Goal: Information Seeking & Learning: Learn about a topic

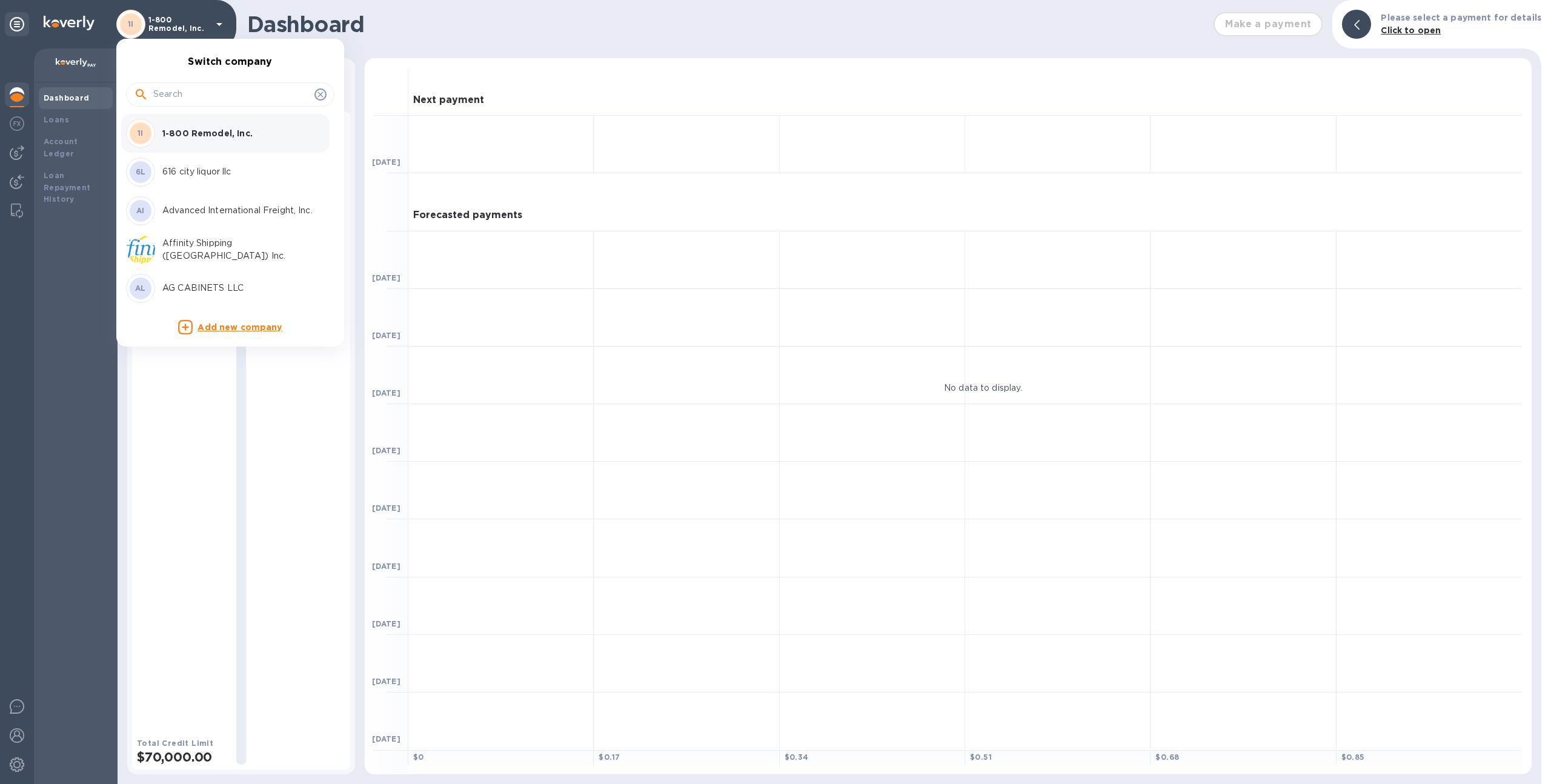
click at [358, 317] on div at bounding box center [775, 392] width 1551 height 784
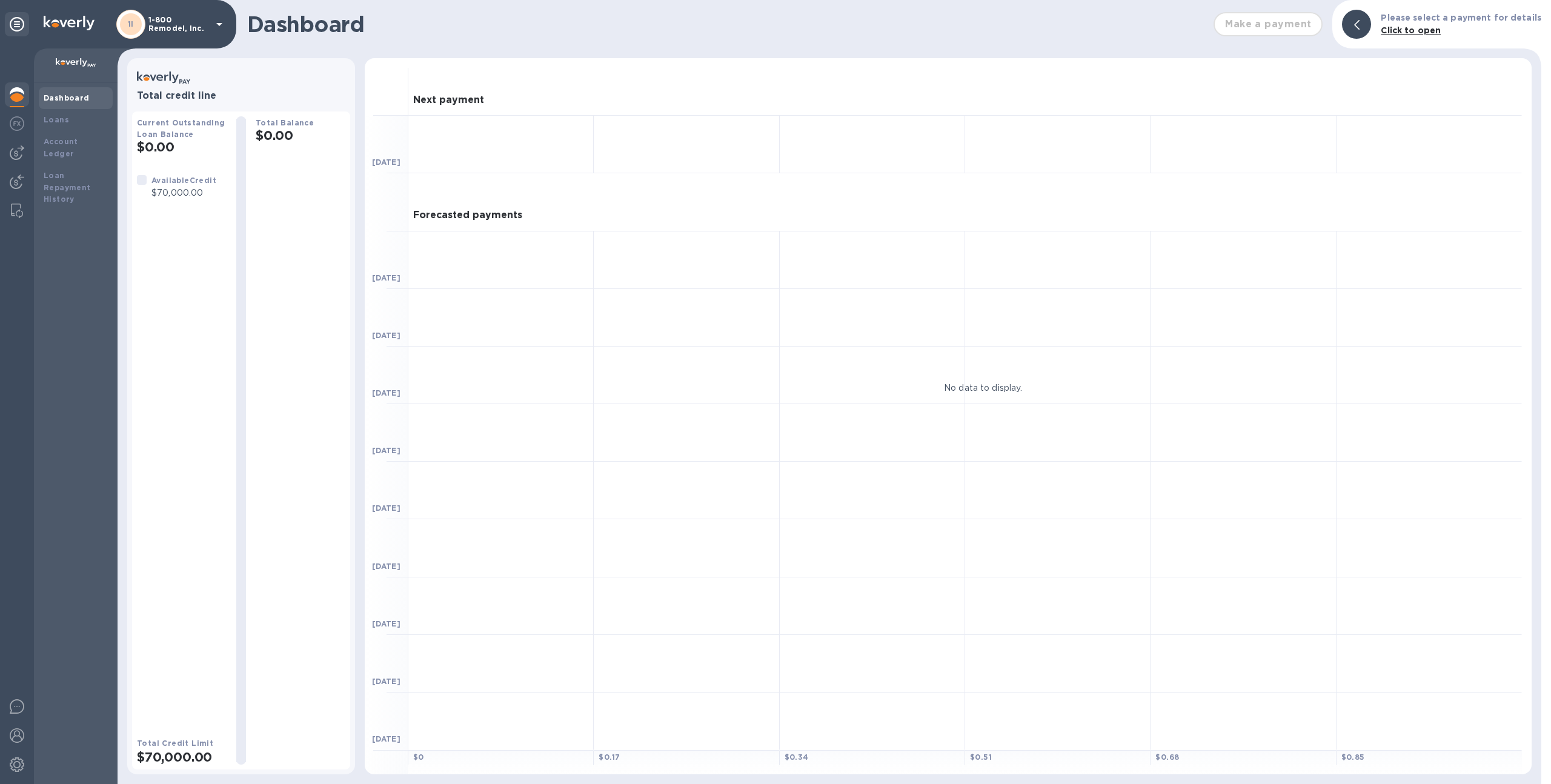
click at [167, 32] on p "1-800 Remodel, Inc." at bounding box center [179, 24] width 61 height 17
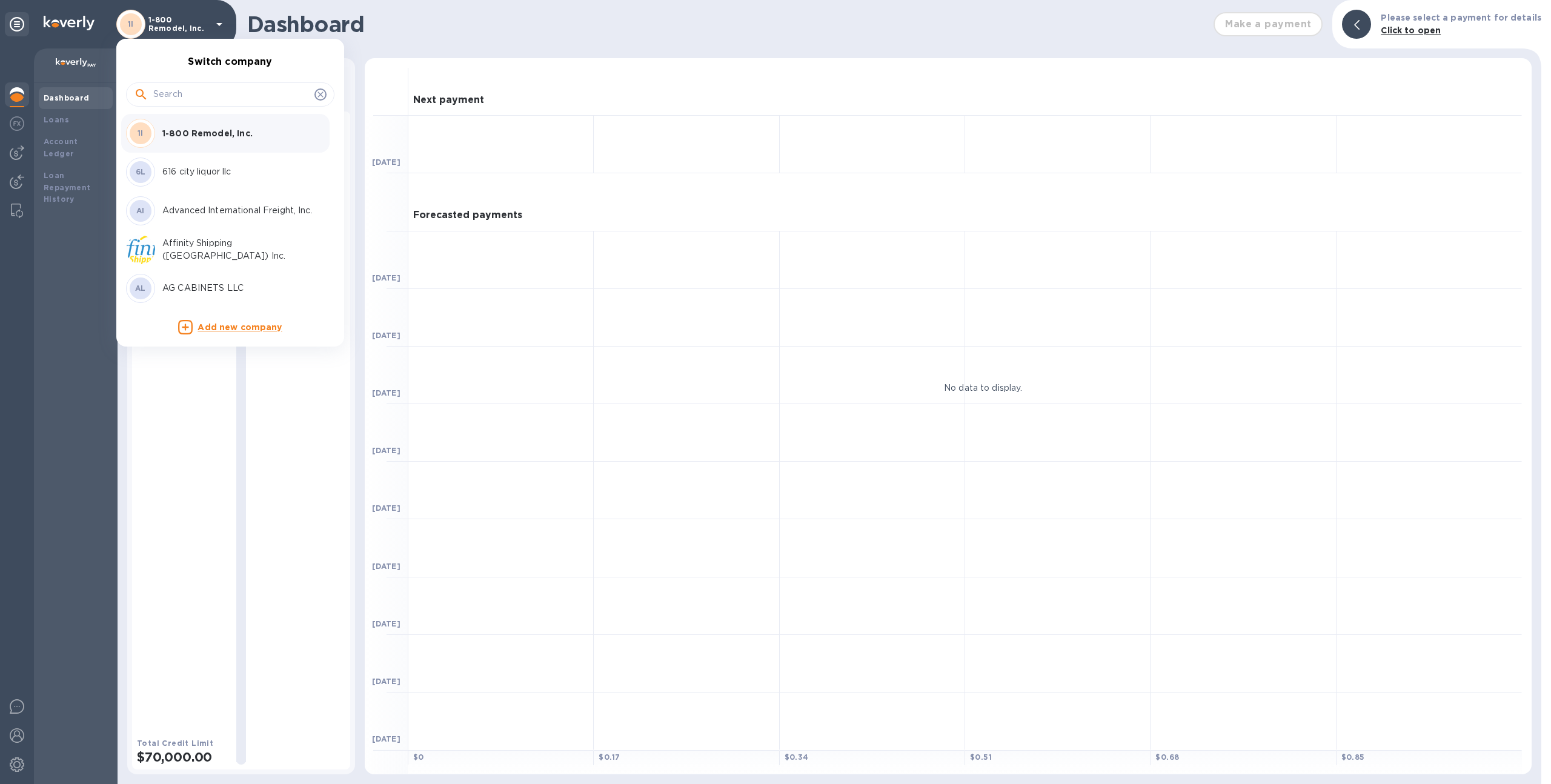
click at [193, 99] on input "text" at bounding box center [231, 94] width 156 height 18
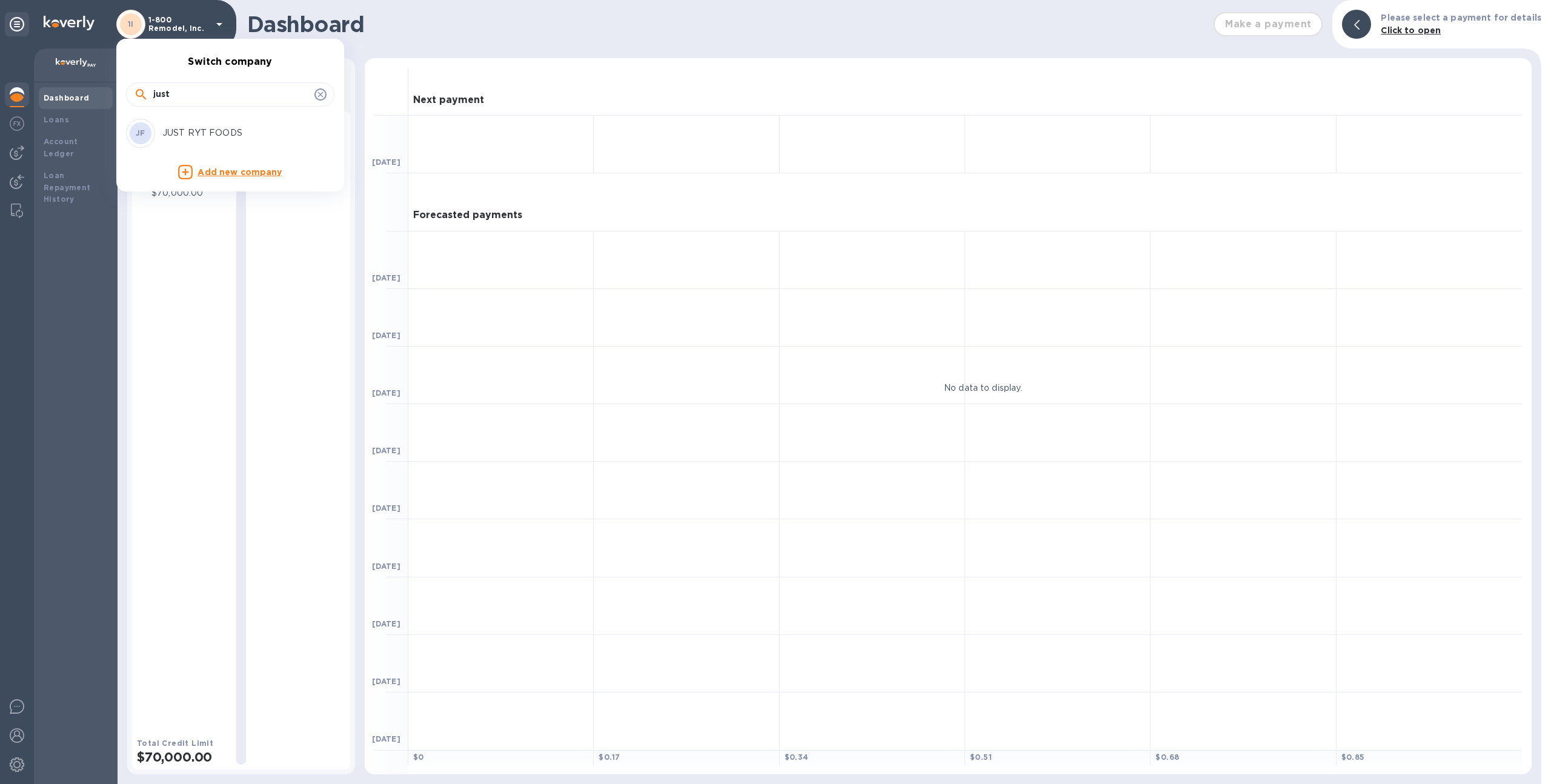
type input "just"
click at [184, 143] on div "JF JUST RYT FOODS" at bounding box center [220, 133] width 189 height 29
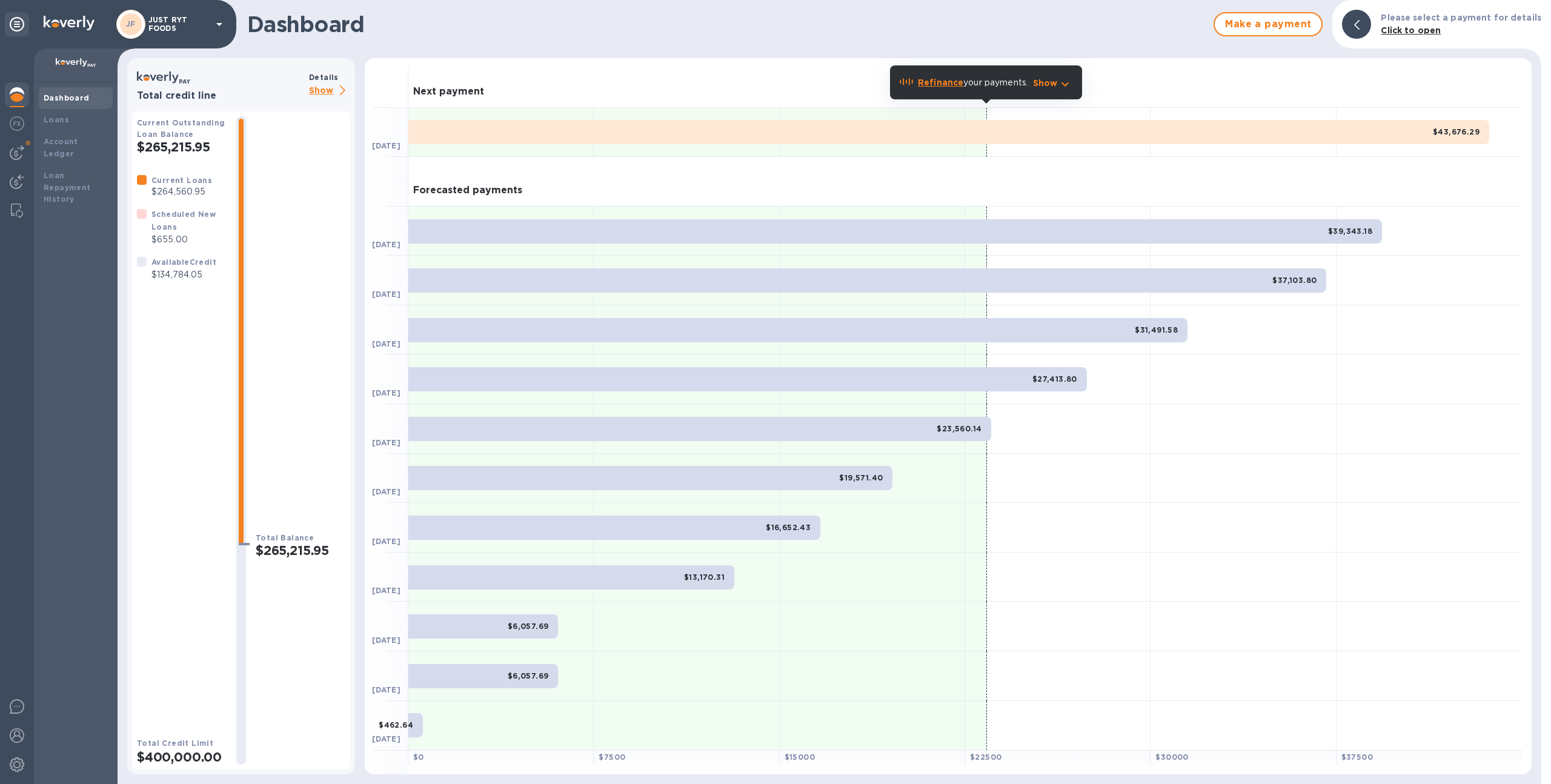
click at [309, 94] on p "Show" at bounding box center [330, 90] width 41 height 15
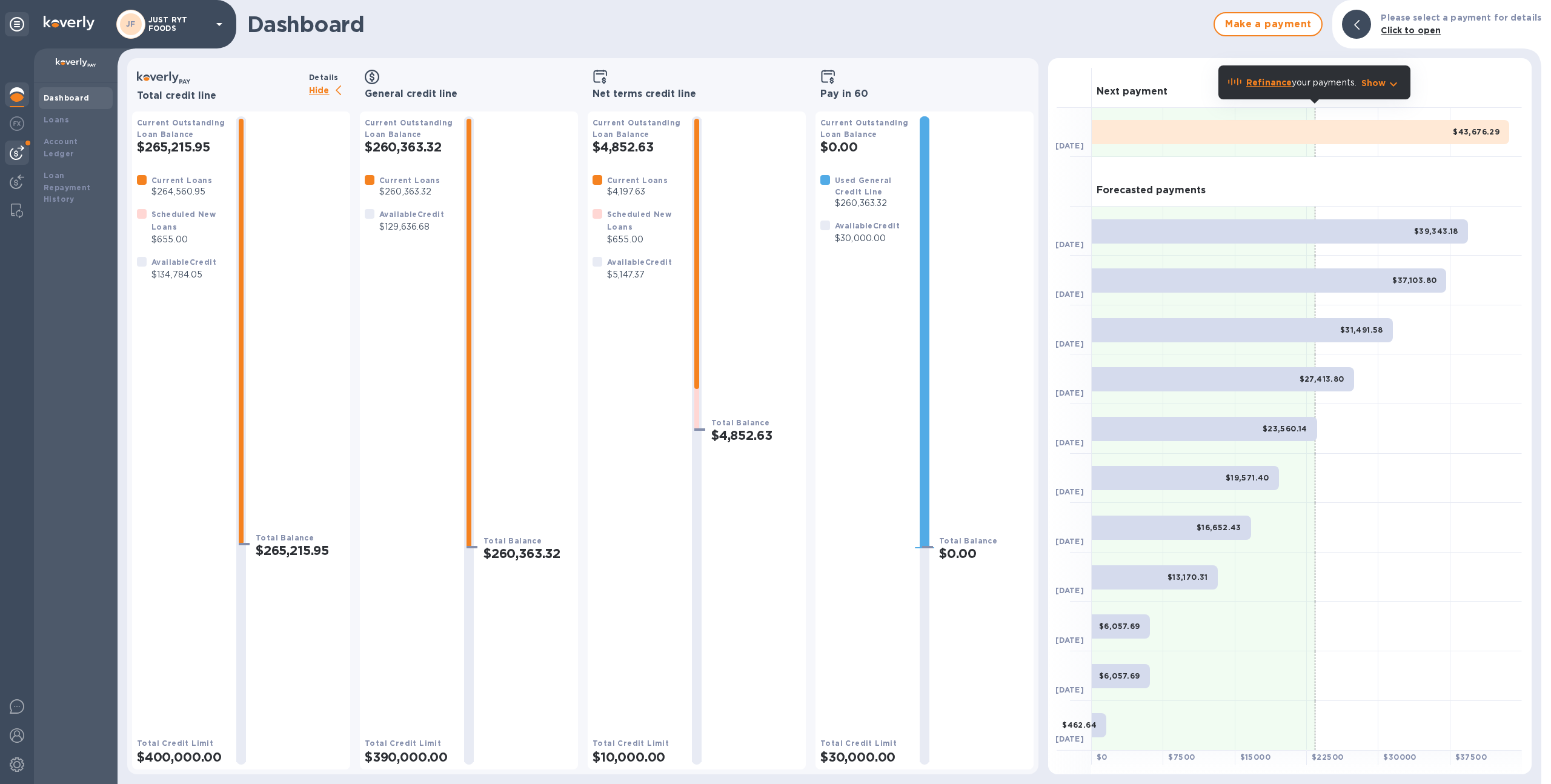
click at [5, 149] on div at bounding box center [16, 152] width 24 height 24
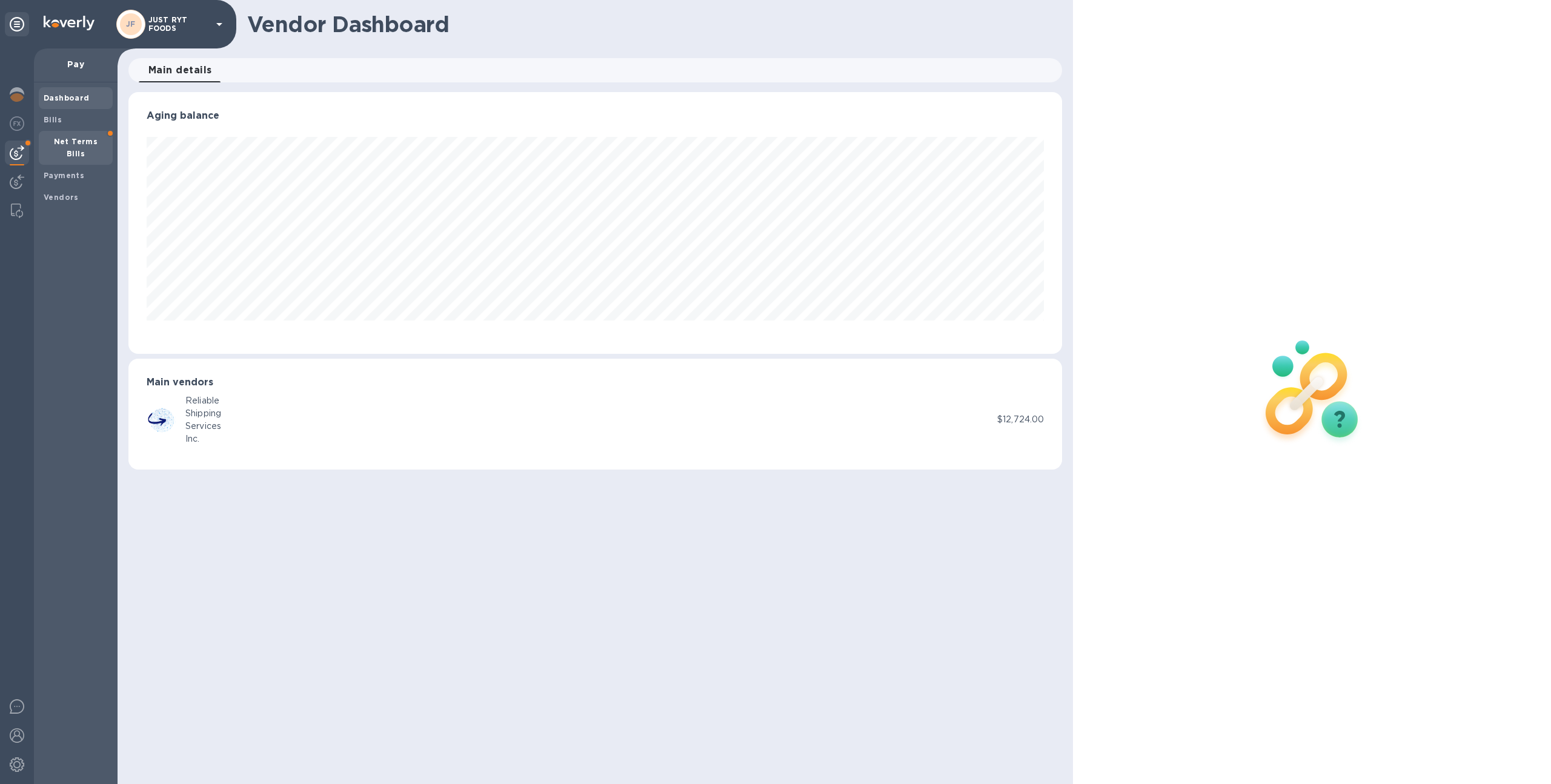
scroll to position [262, 934]
click at [105, 142] on span "Net Terms Bills" at bounding box center [75, 147] width 64 height 24
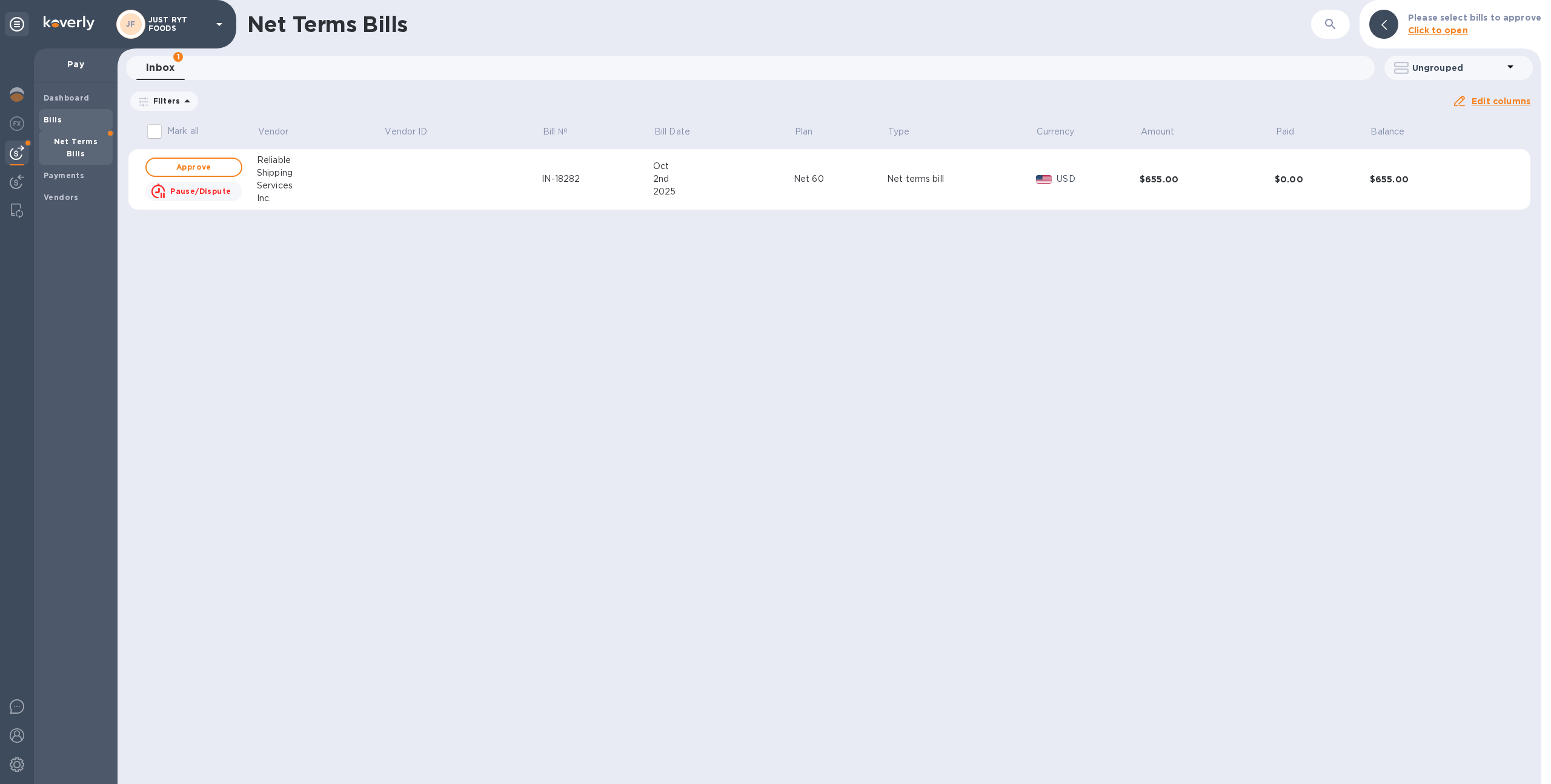
click at [45, 109] on div "Bills" at bounding box center [76, 120] width 74 height 22
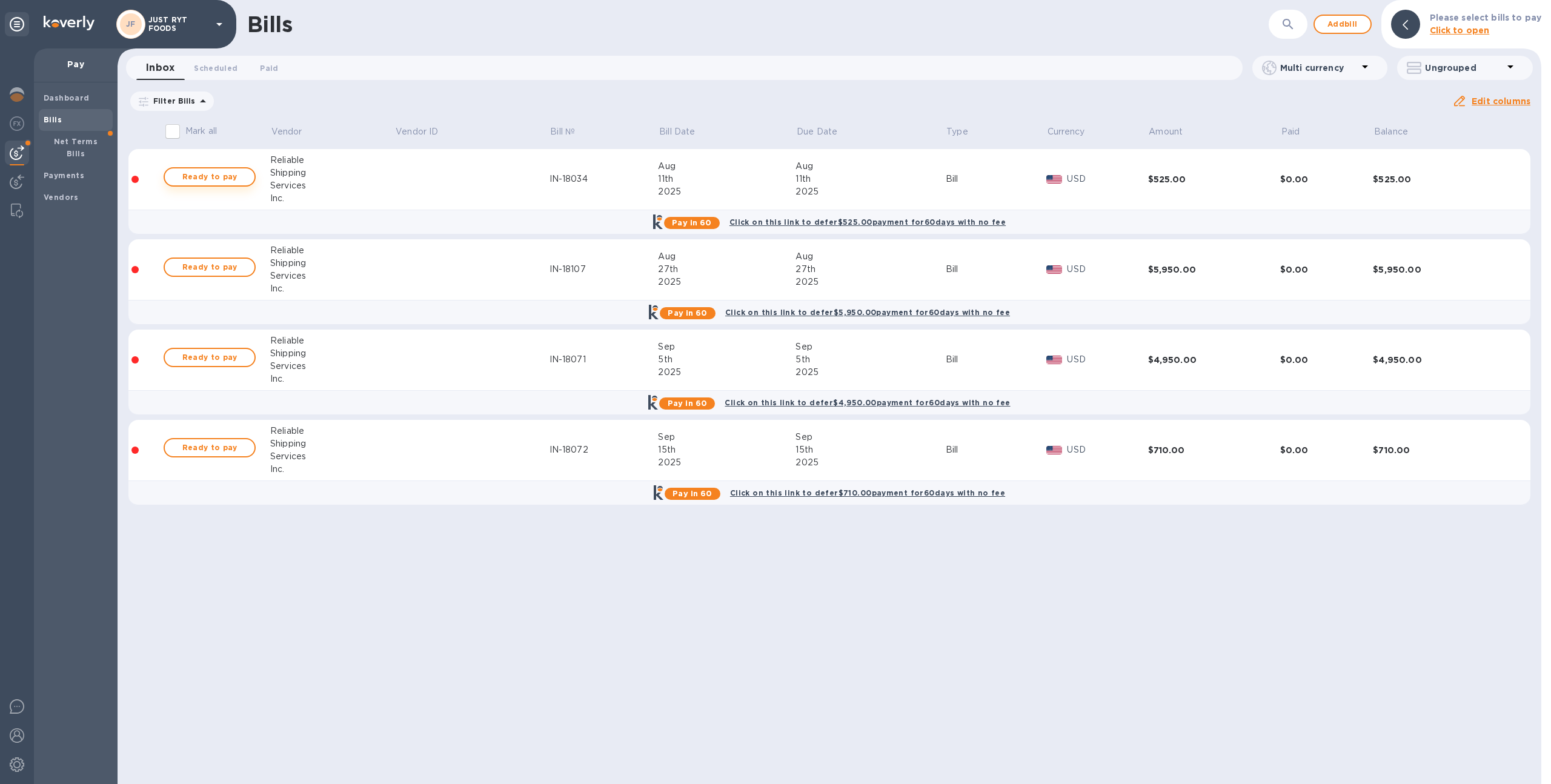
click at [223, 181] on span "Ready to pay" at bounding box center [209, 176] width 70 height 14
click at [197, 181] on span "Ready to pay" at bounding box center [209, 176] width 70 height 14
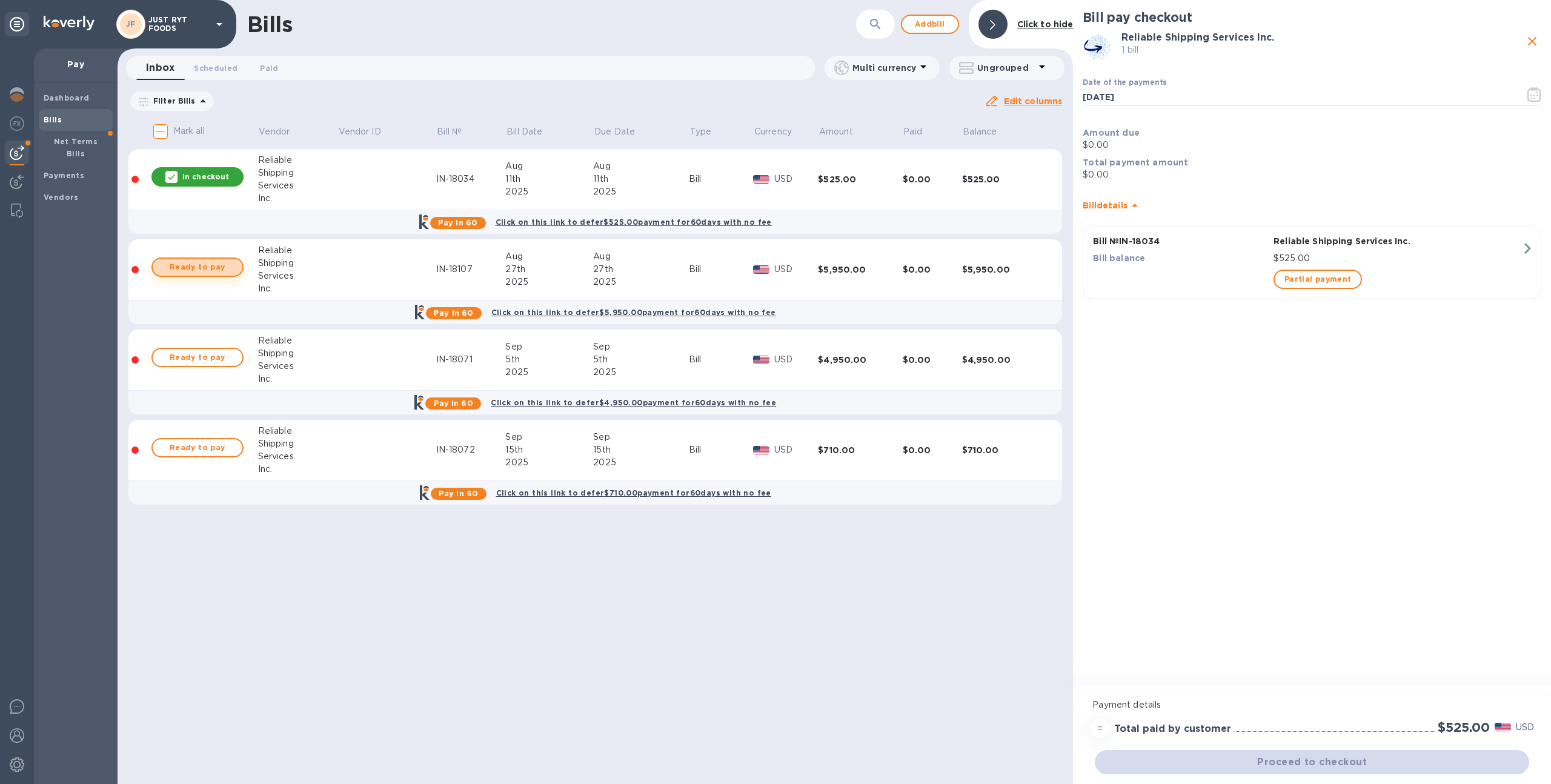
click at [200, 265] on span "Ready to pay" at bounding box center [197, 267] width 70 height 14
click at [203, 361] on span "Ready to pay" at bounding box center [197, 357] width 70 height 14
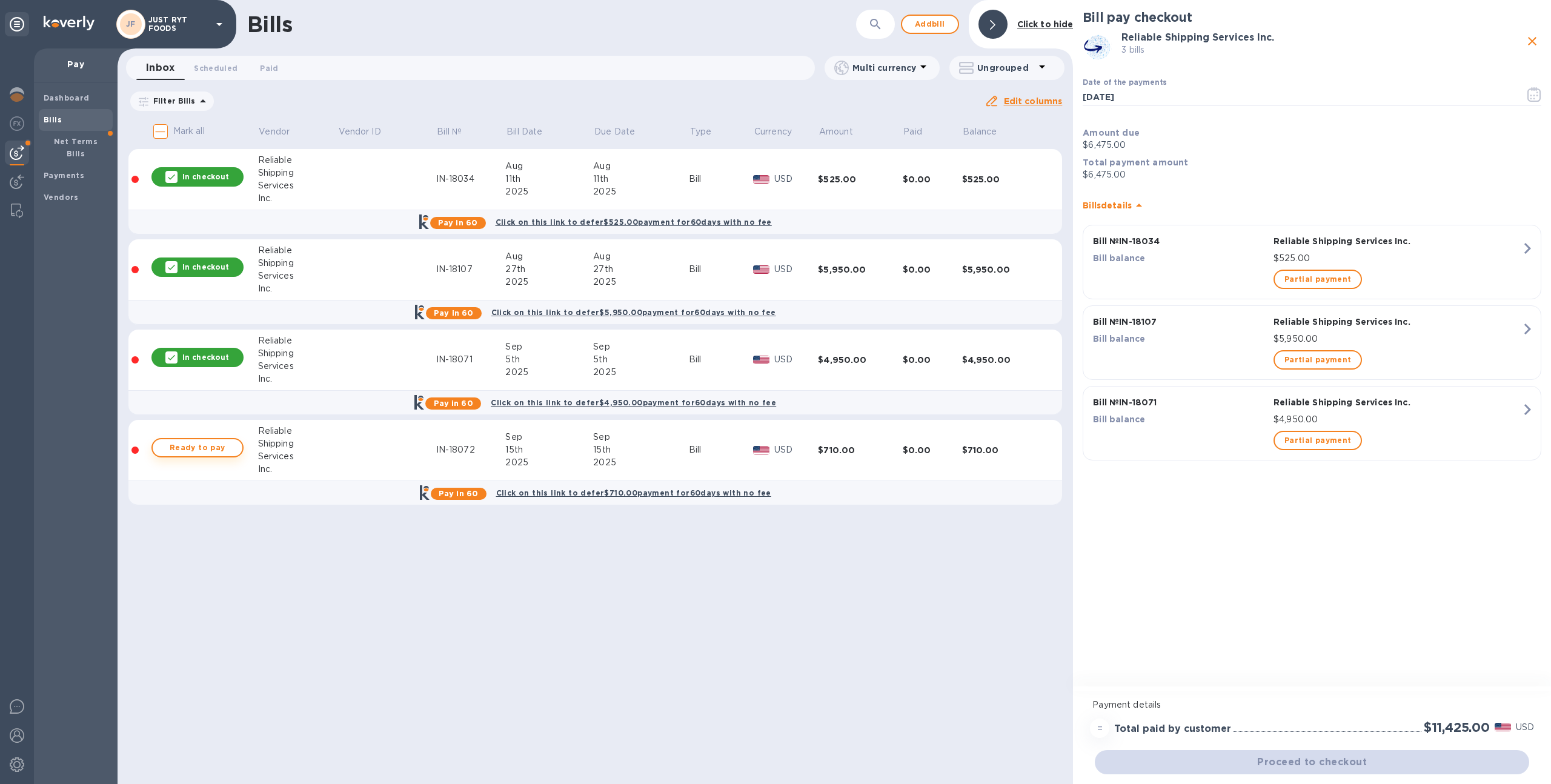
click at [204, 448] on span "Ready to pay" at bounding box center [197, 447] width 70 height 14
checkbox input "true"
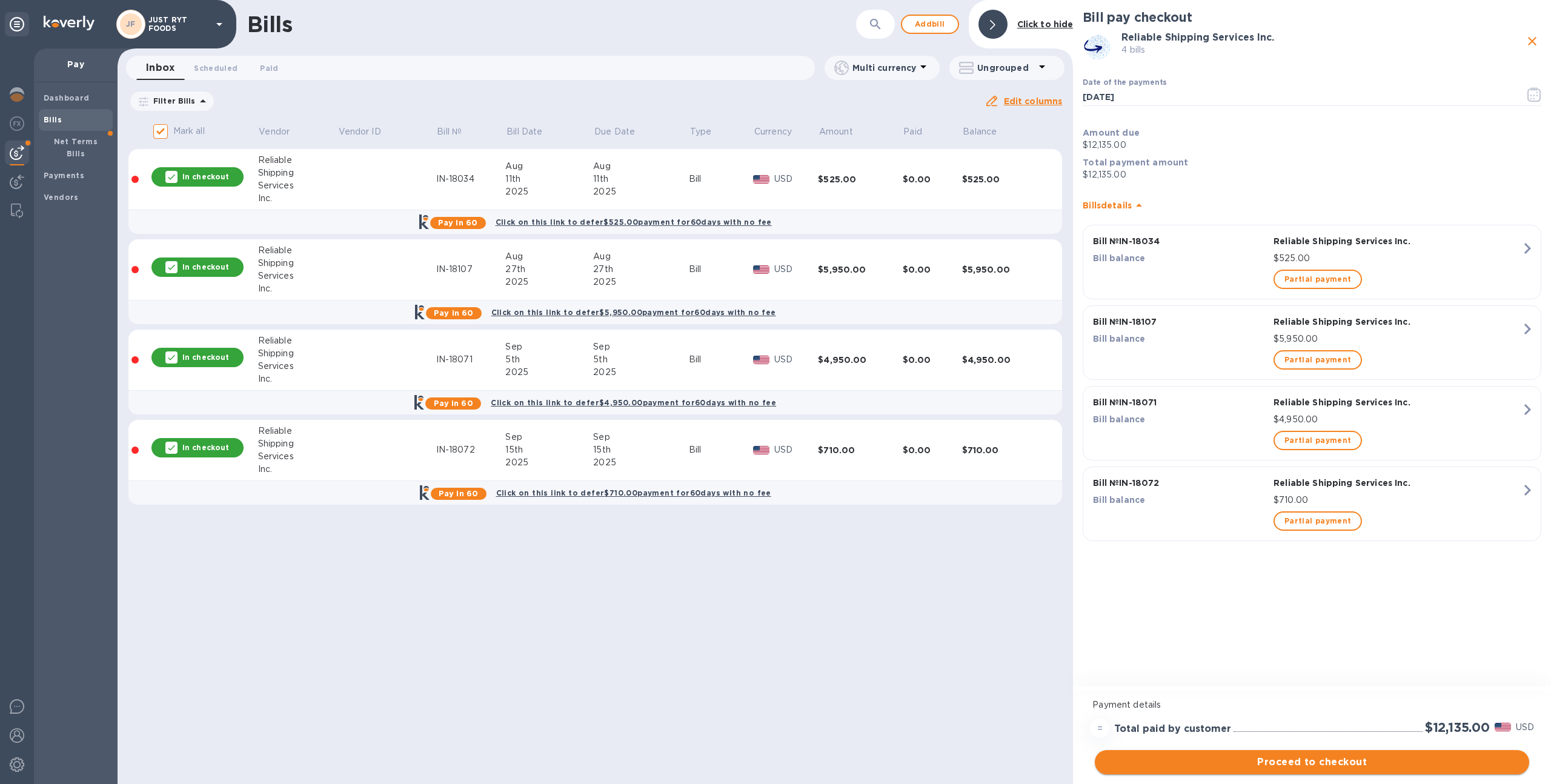
click at [1187, 756] on span "Proceed to checkout" at bounding box center [1312, 762] width 415 height 14
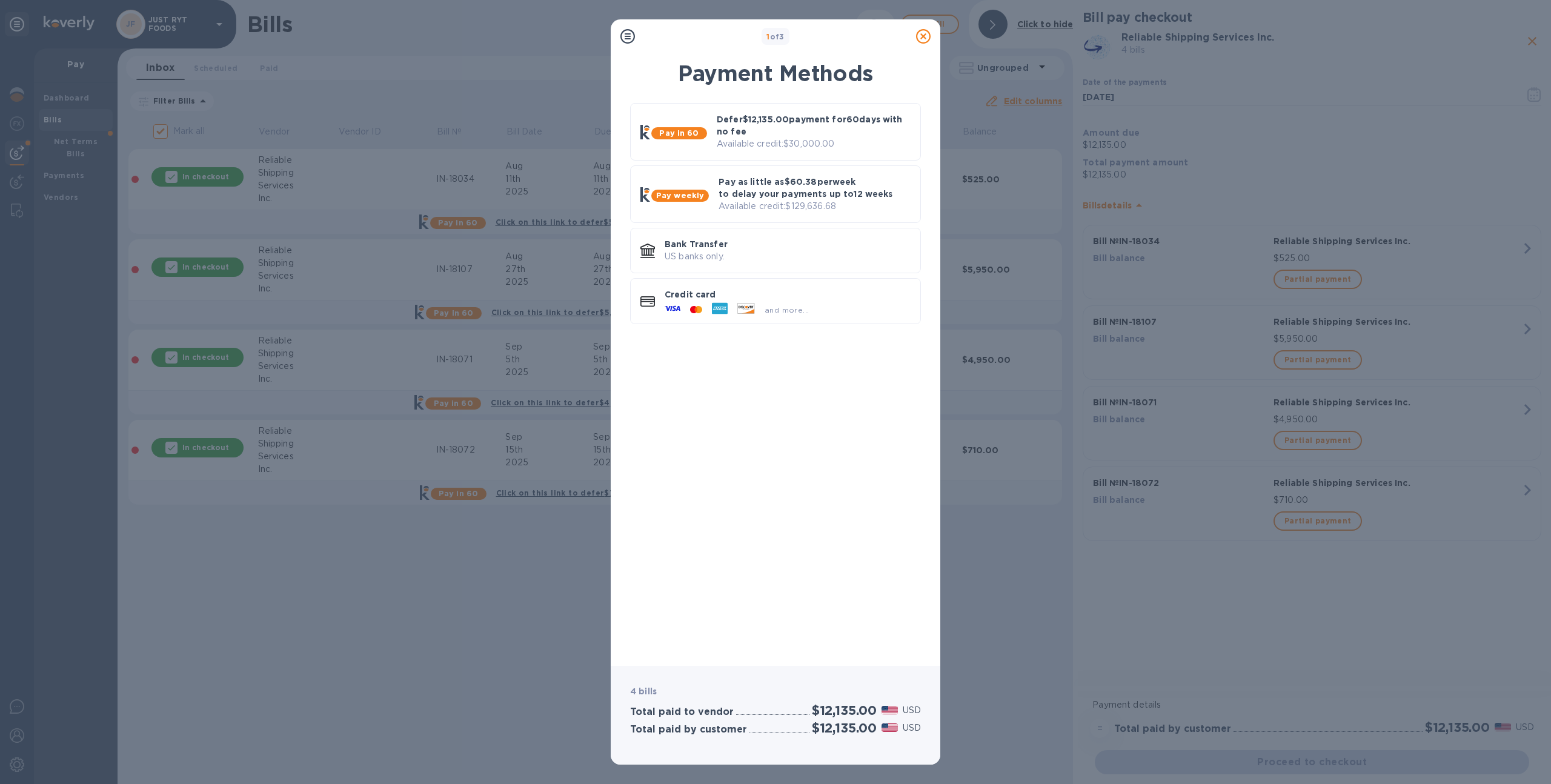
click at [917, 34] on icon at bounding box center [923, 36] width 14 height 14
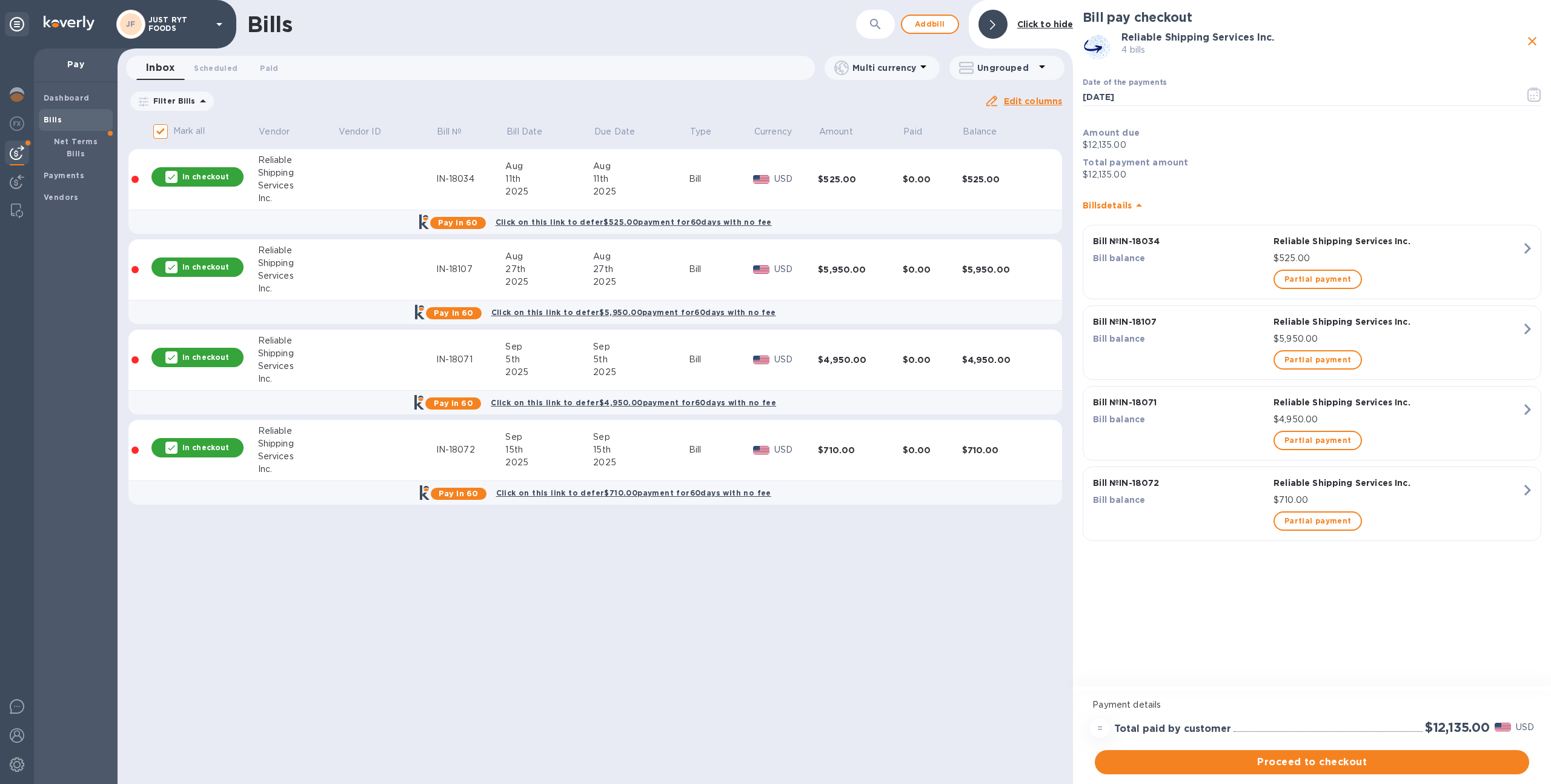
click at [159, 27] on p "JUST RYT FOODS" at bounding box center [179, 24] width 61 height 17
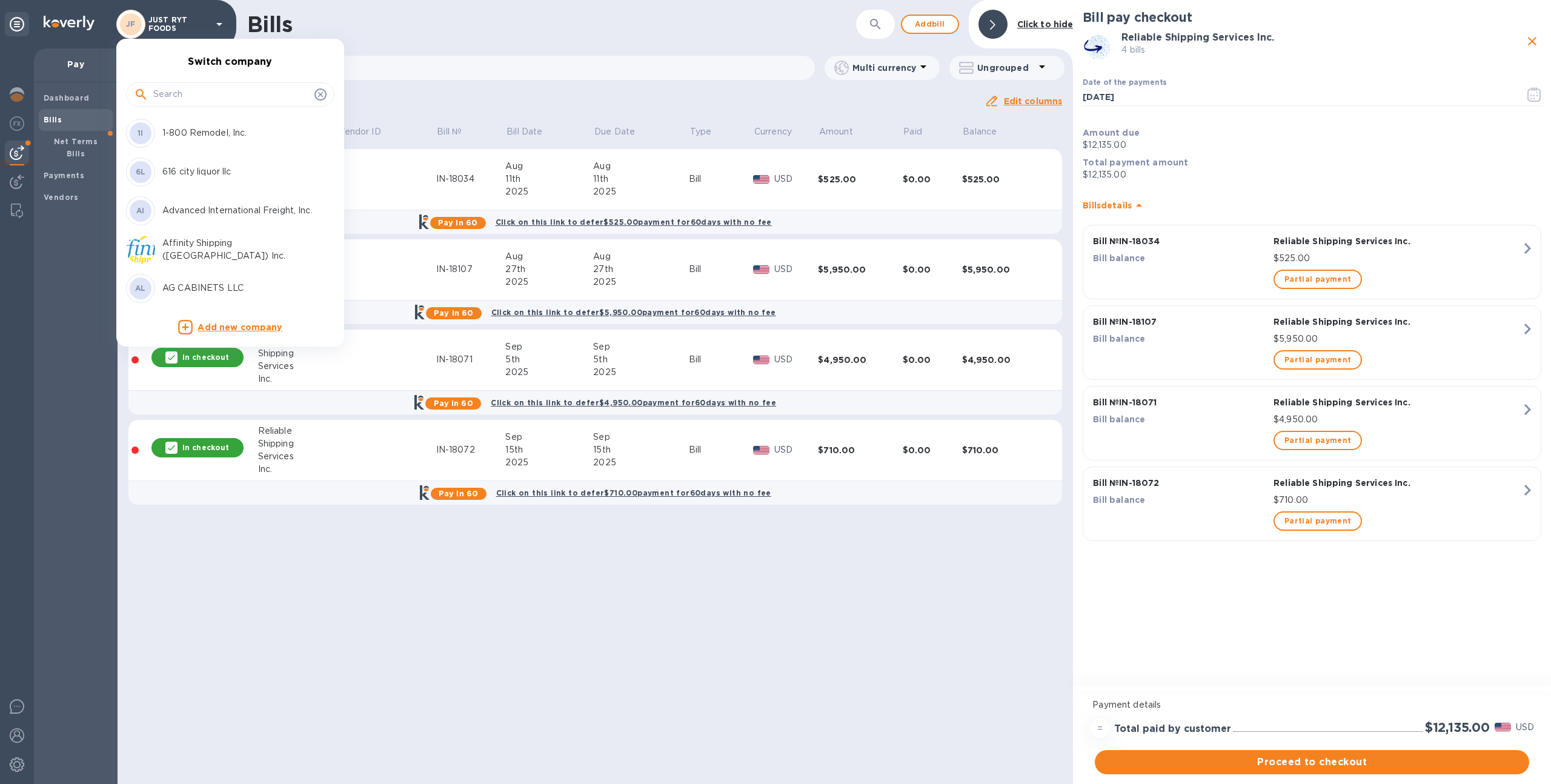
click at [197, 95] on input "text" at bounding box center [231, 94] width 156 height 18
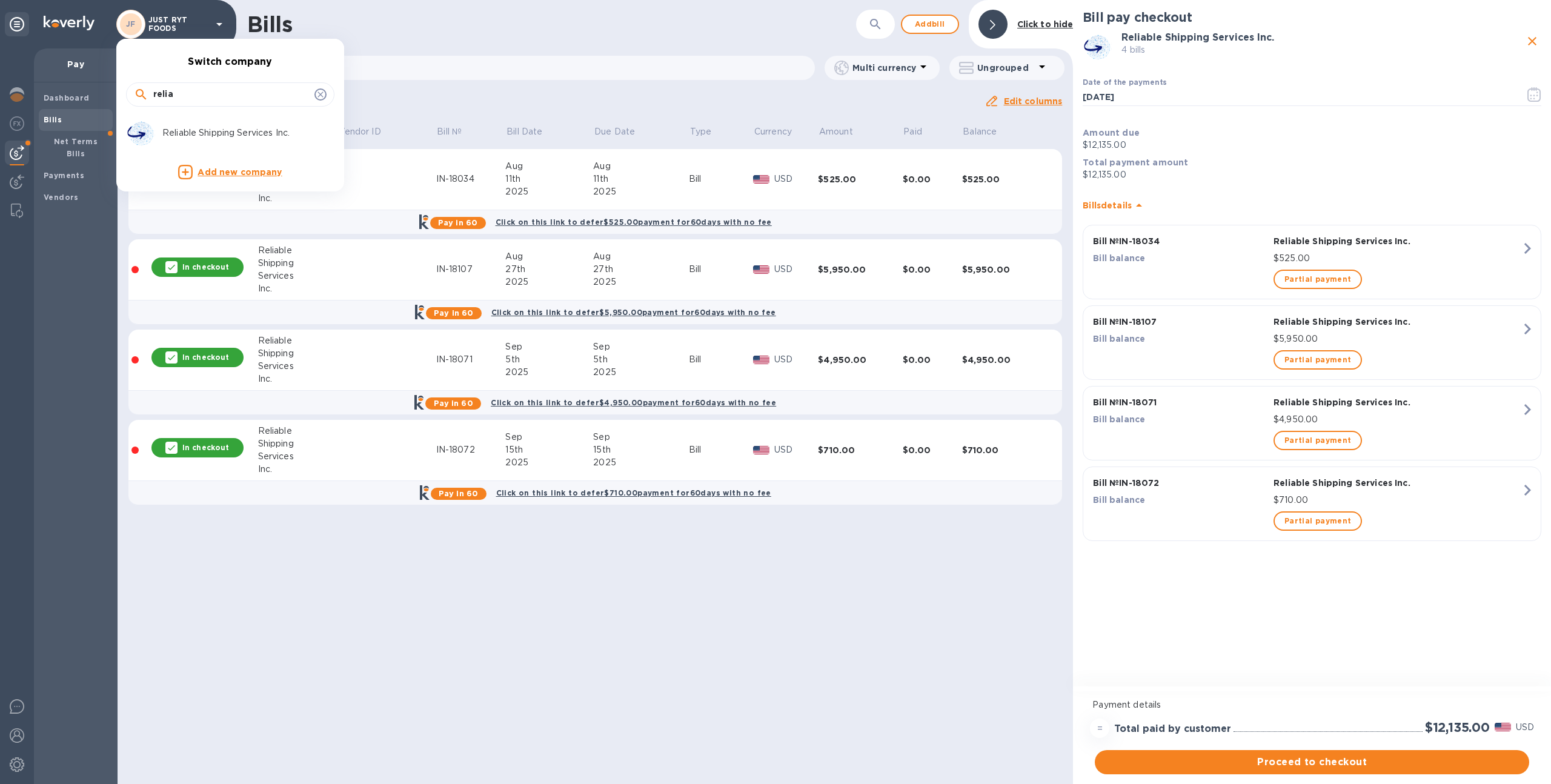
type input "relia"
click at [212, 127] on p "Reliable Shipping Services Inc." at bounding box center [239, 133] width 153 height 13
checkbox input "false"
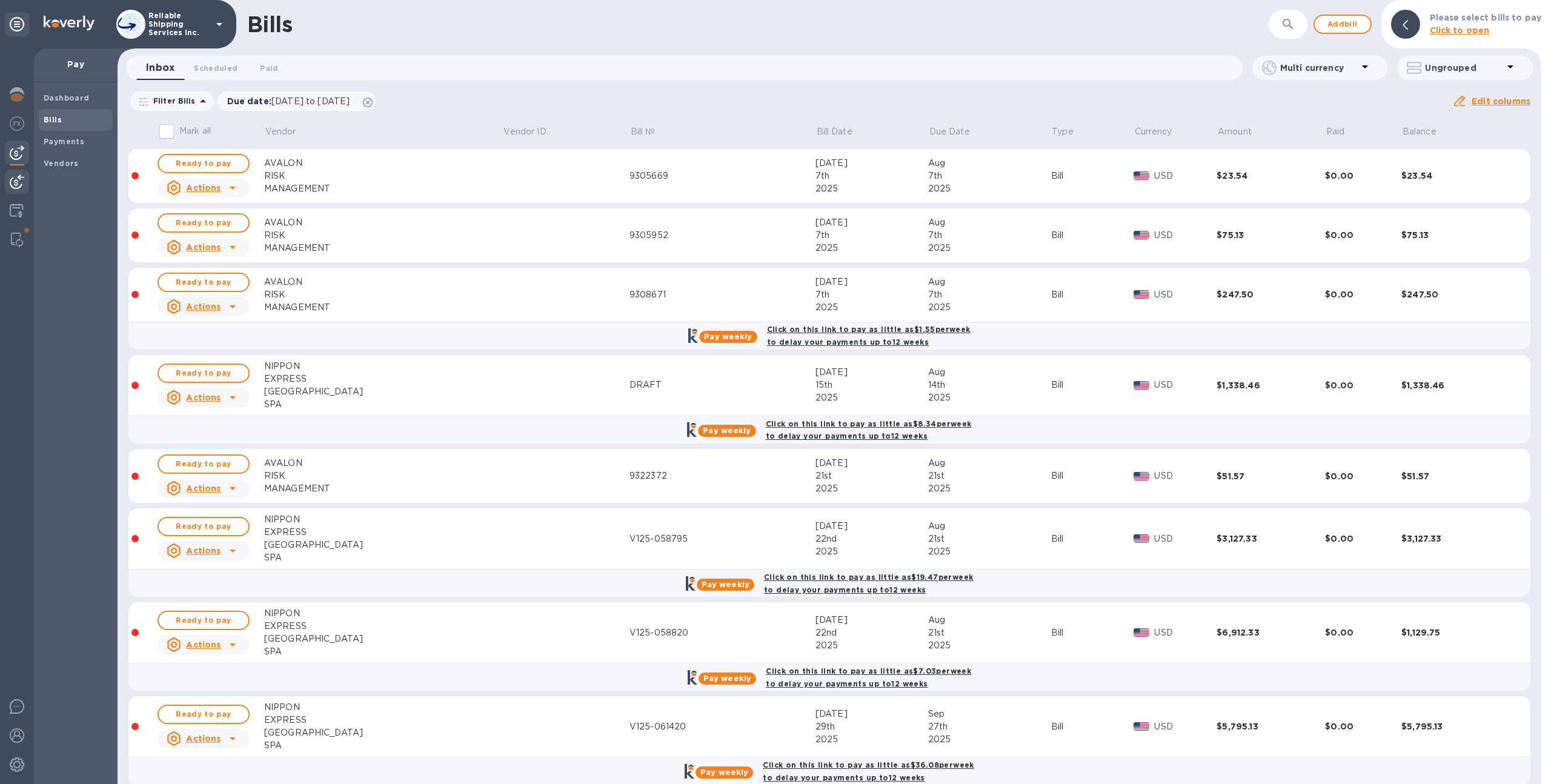
click at [19, 188] on img at bounding box center [17, 182] width 14 height 14
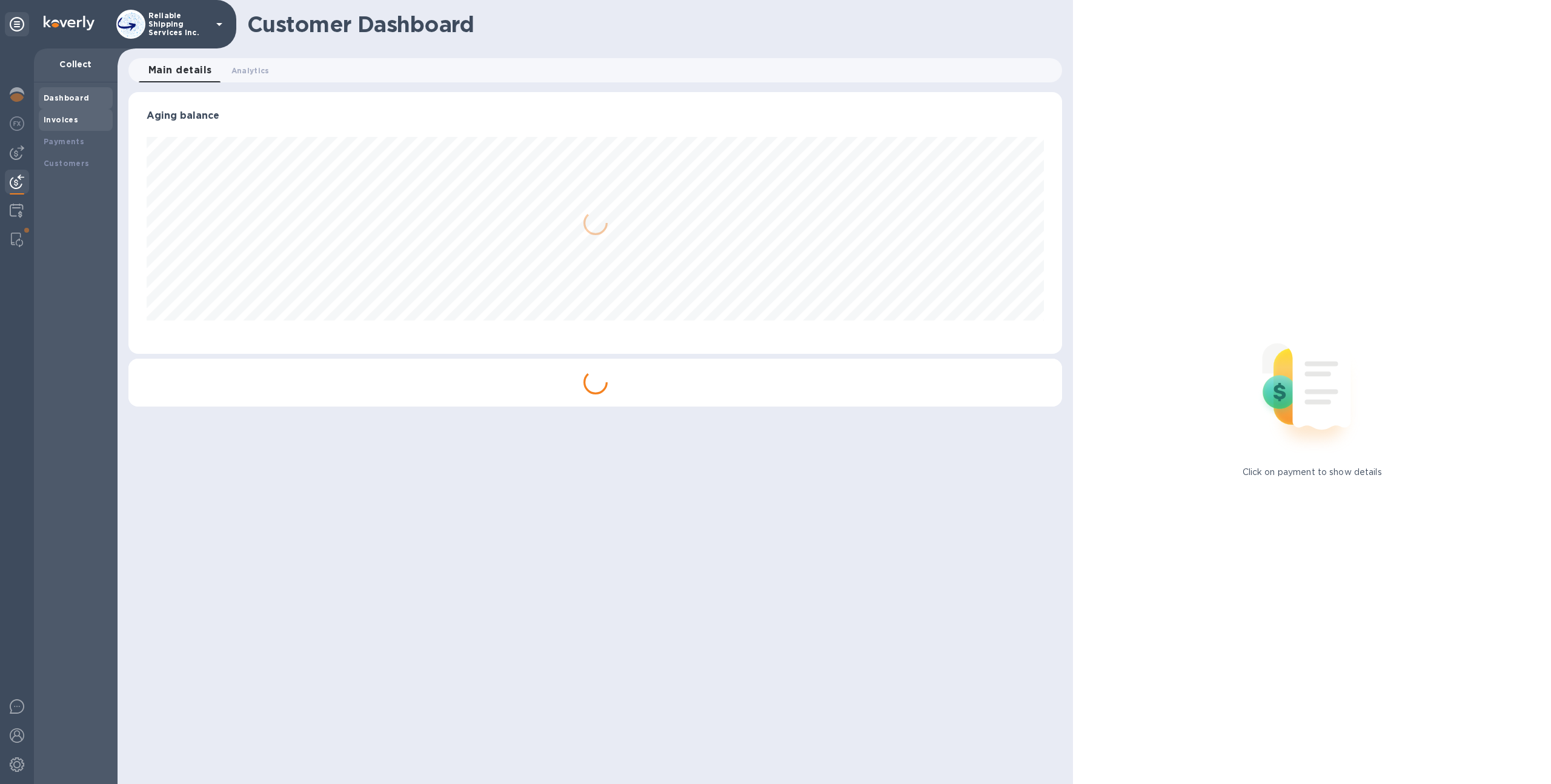
scroll to position [262, 934]
click at [91, 111] on div "Invoices" at bounding box center [76, 120] width 74 height 22
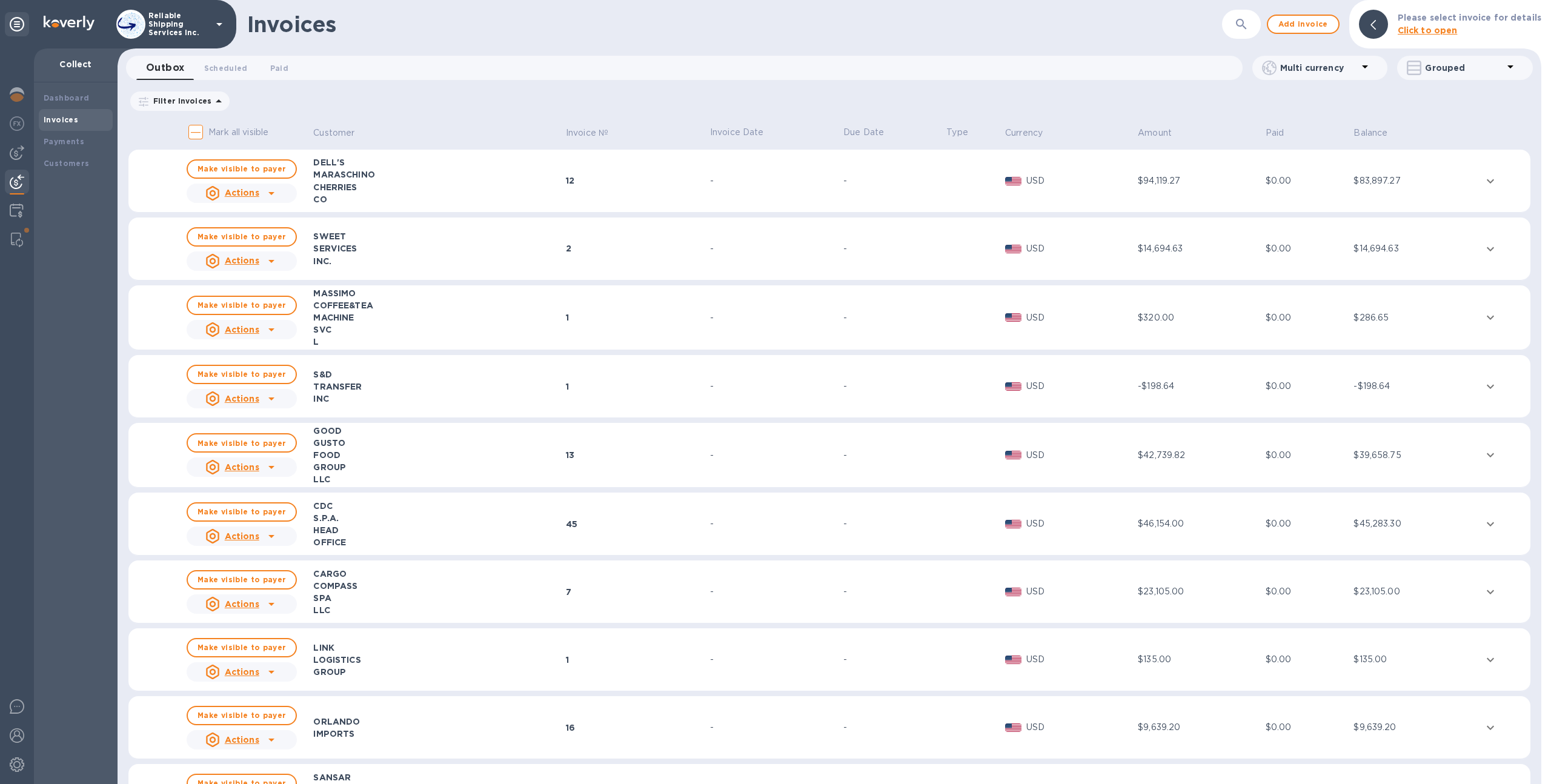
click at [1256, 28] on button "button" at bounding box center [1241, 24] width 29 height 29
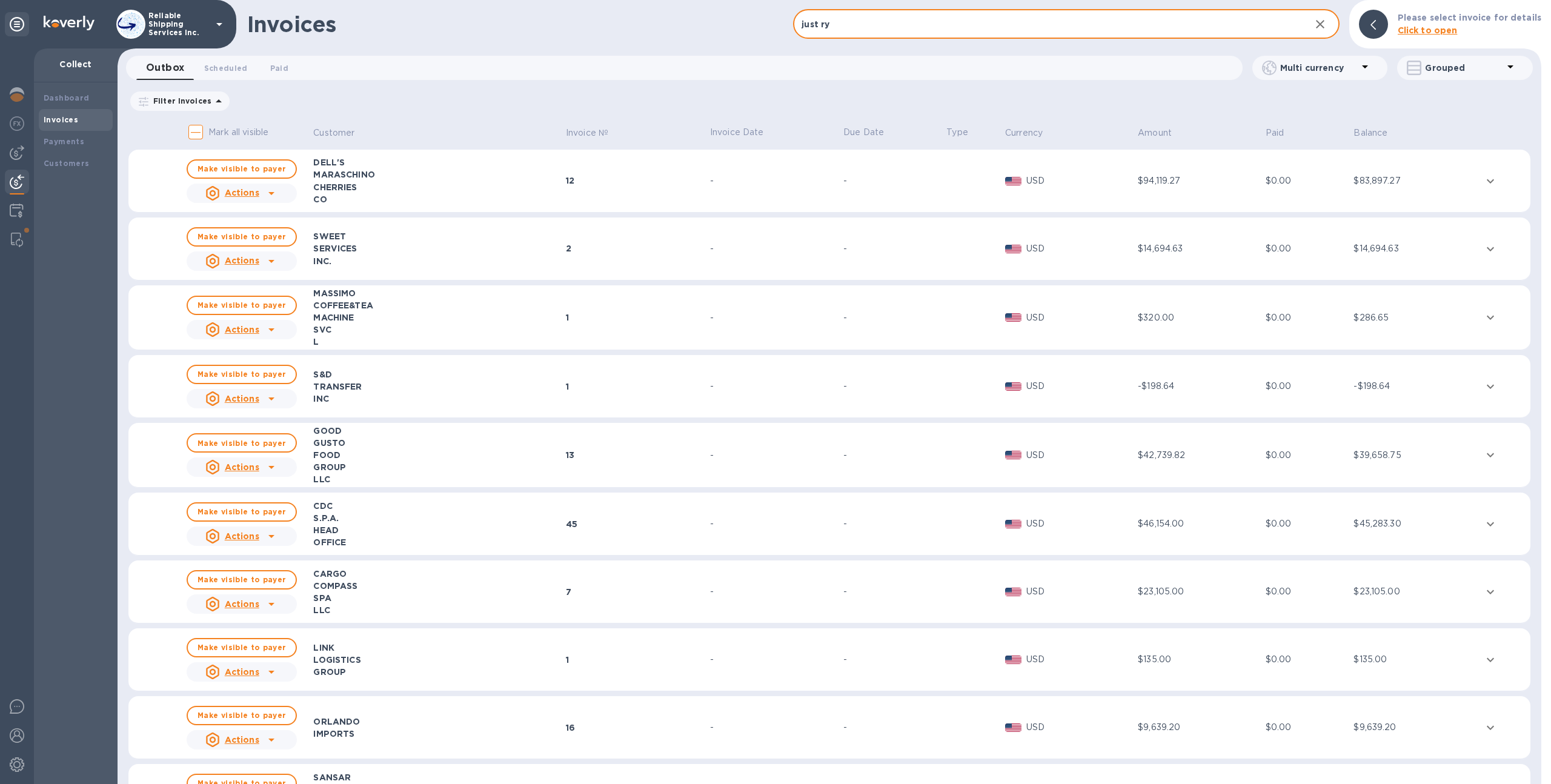
type input "just ryt"
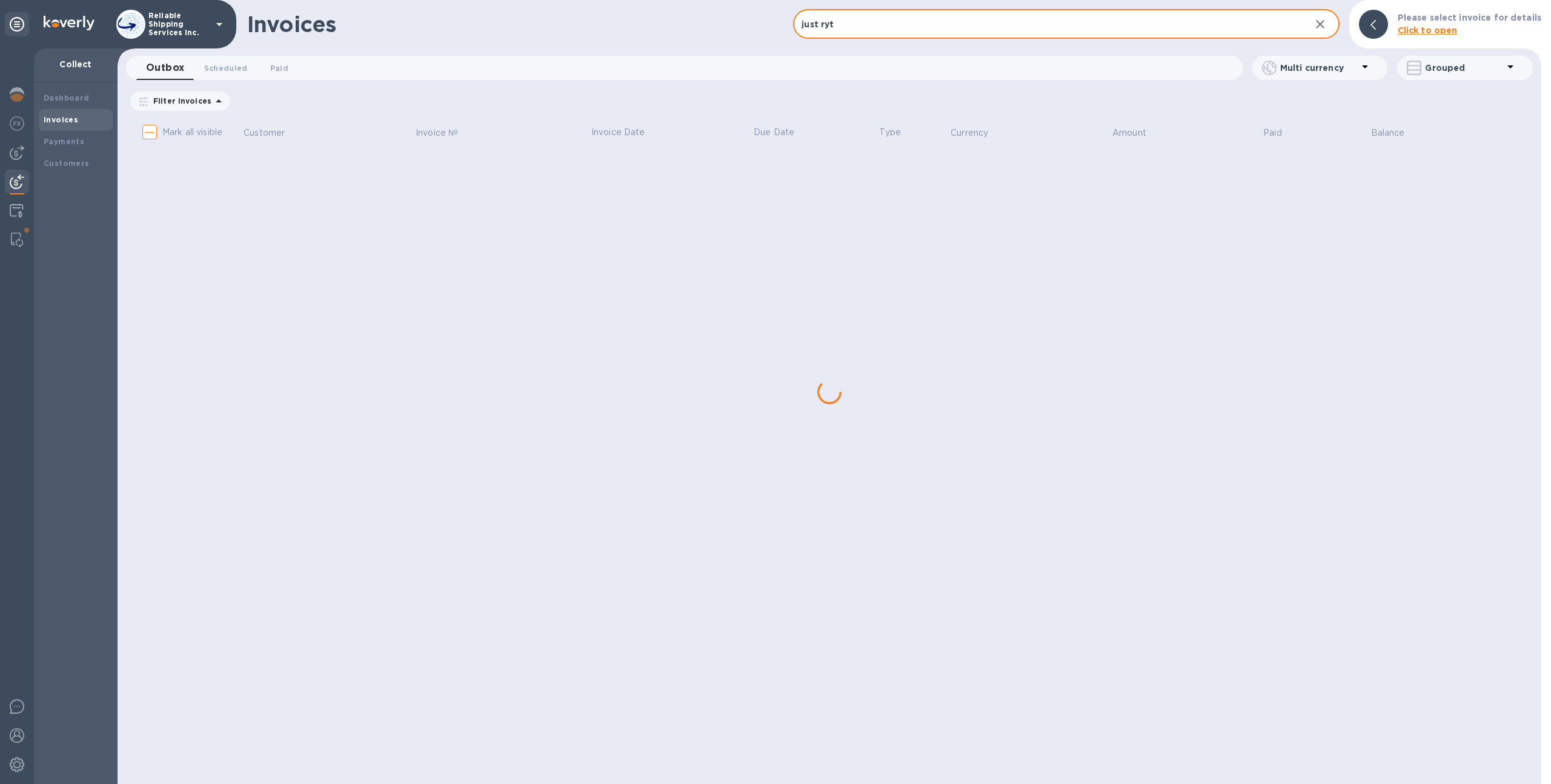
checkbox input "true"
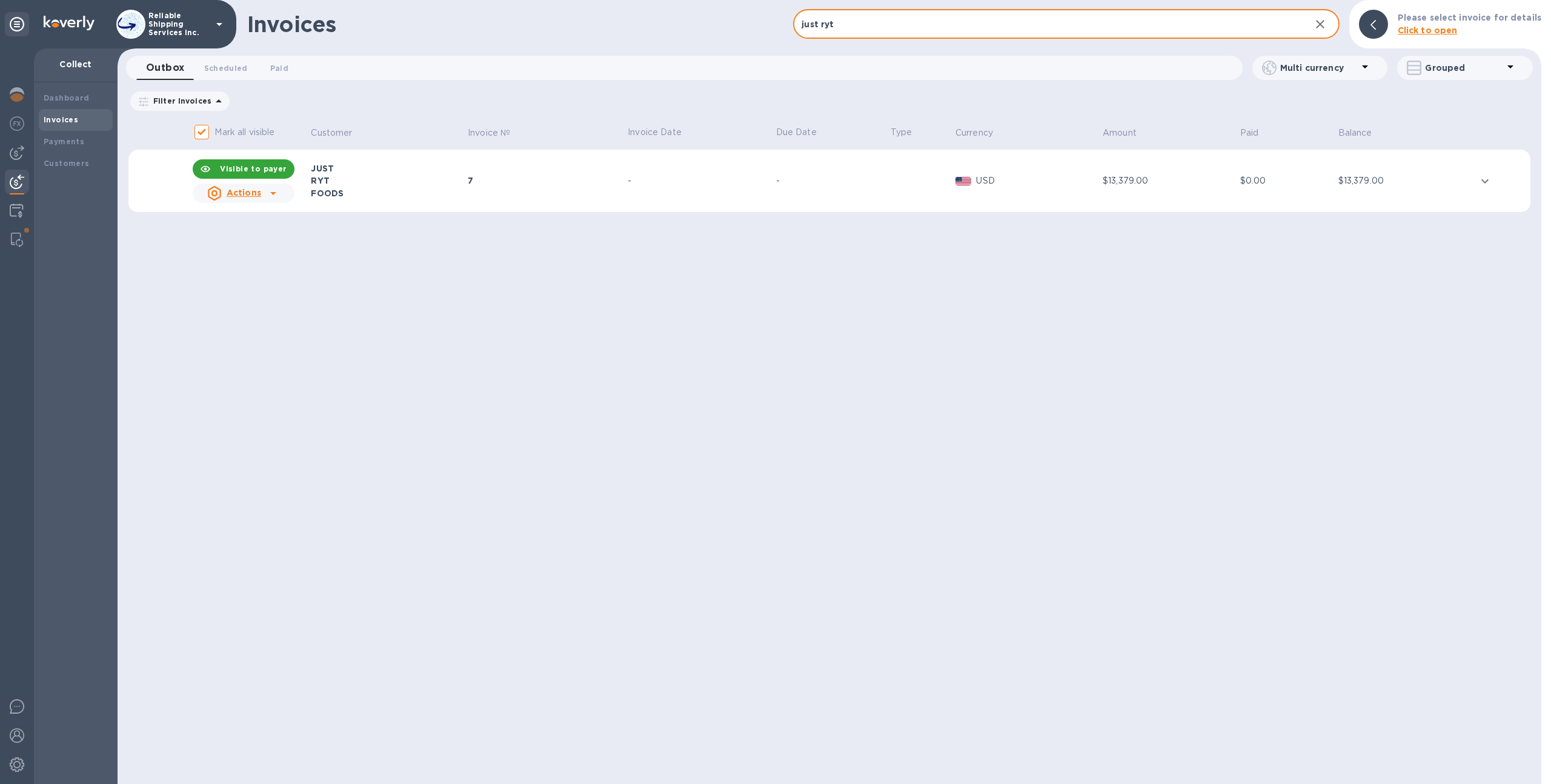
type input "just ryt"
click at [1006, 214] on table "Mark all visible Customer Invoice № Invoice Date Due Date Type Currency Amount …" at bounding box center [829, 171] width 1402 height 106
click at [987, 199] on td "USD" at bounding box center [1027, 180] width 147 height 63
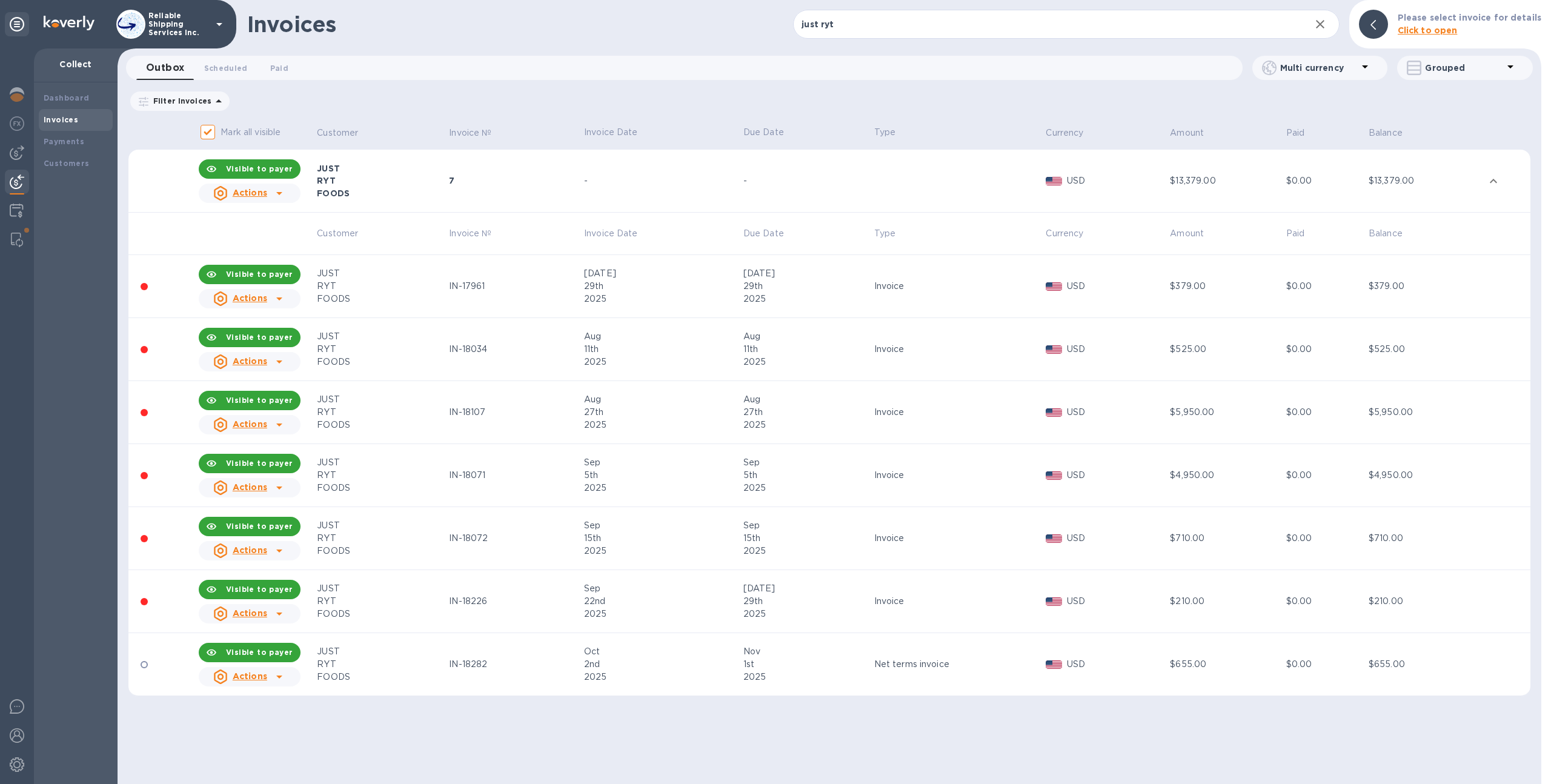
click at [831, 653] on div "Nov" at bounding box center [807, 652] width 127 height 13
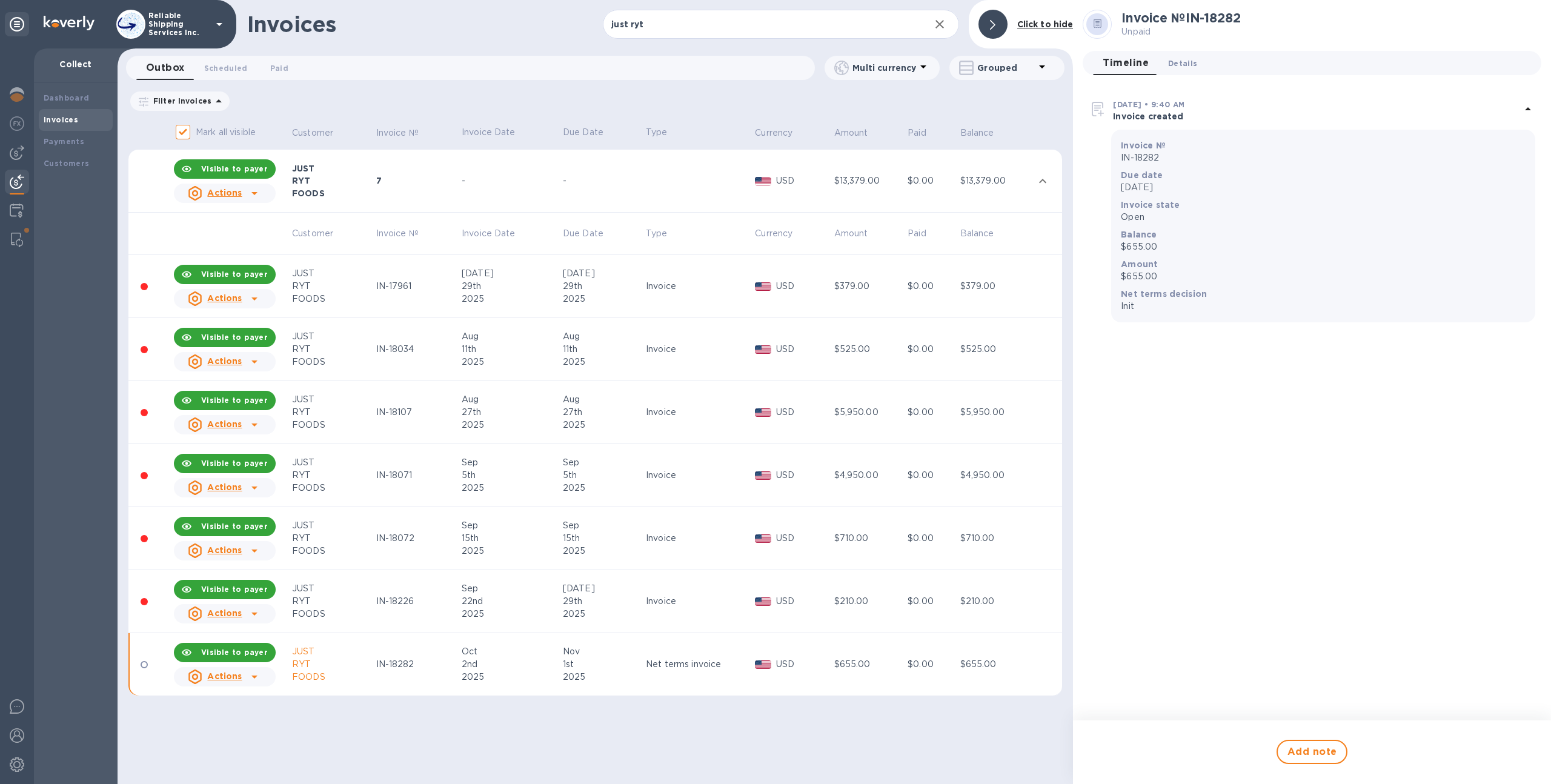
click at [1181, 59] on span "Details 0" at bounding box center [1182, 63] width 29 height 13
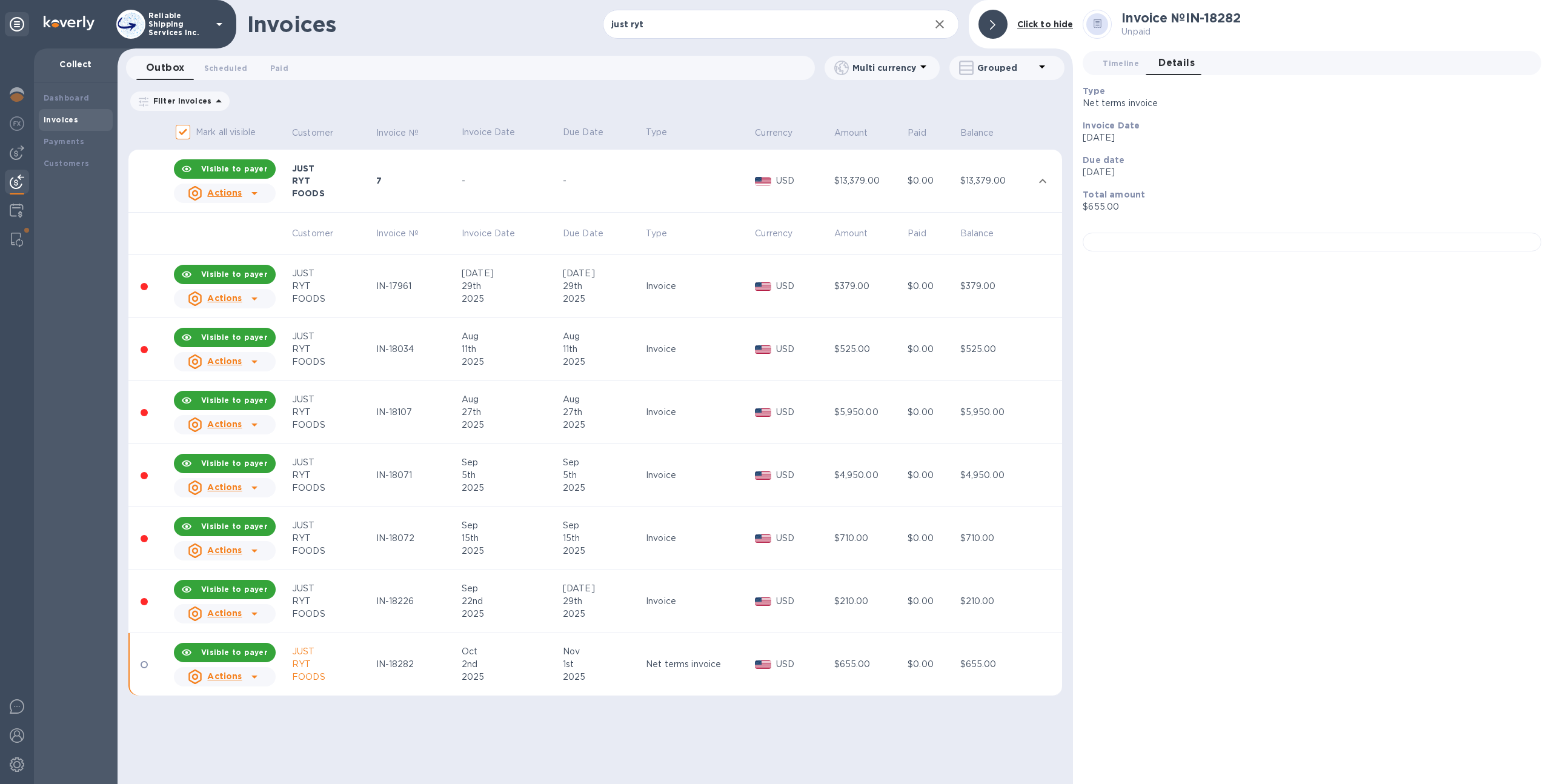
click at [244, 687] on div "Actions" at bounding box center [224, 676] width 107 height 24
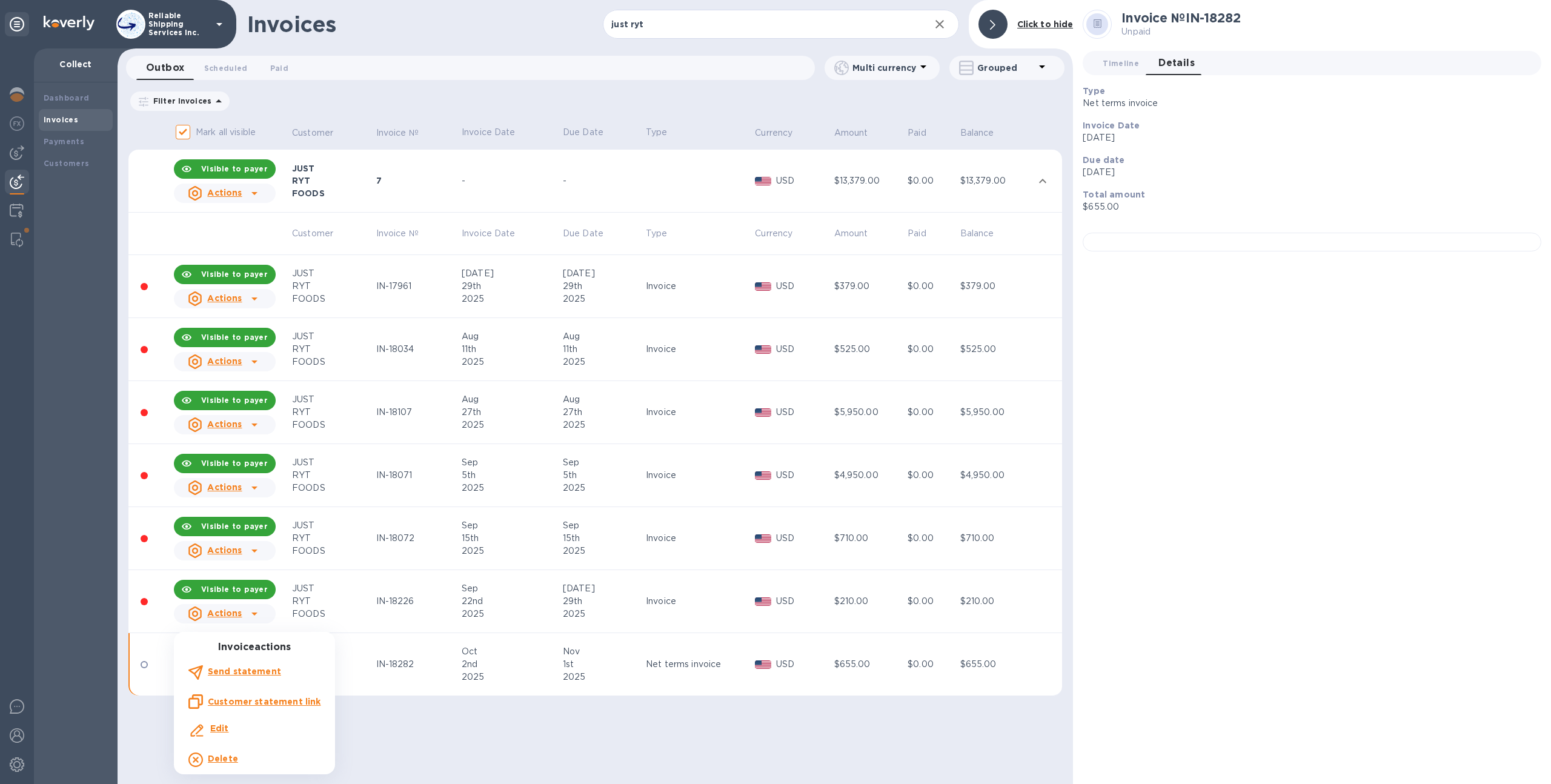
click at [238, 720] on div "Edit" at bounding box center [255, 730] width 137 height 22
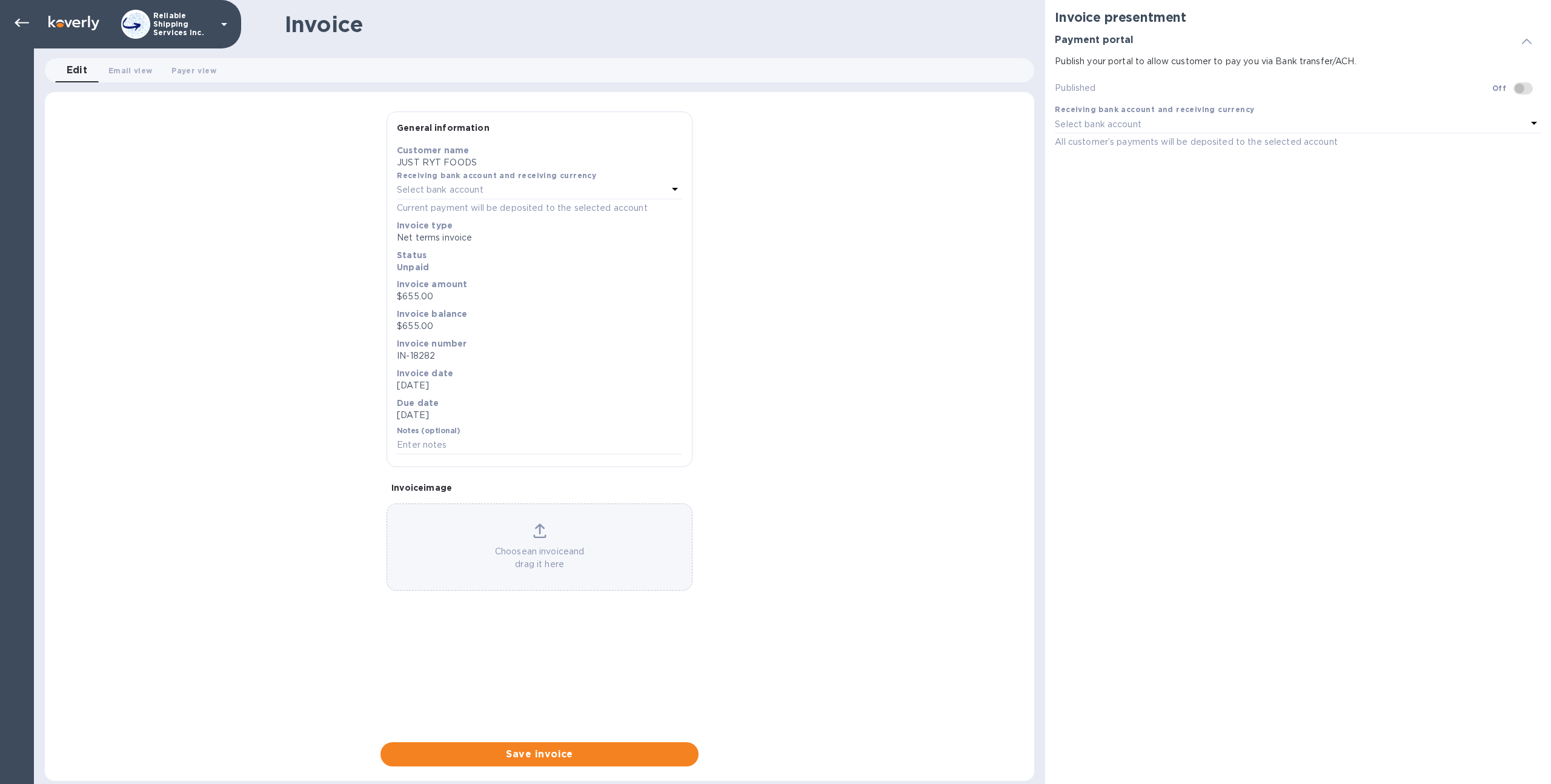
checkbox input "true"
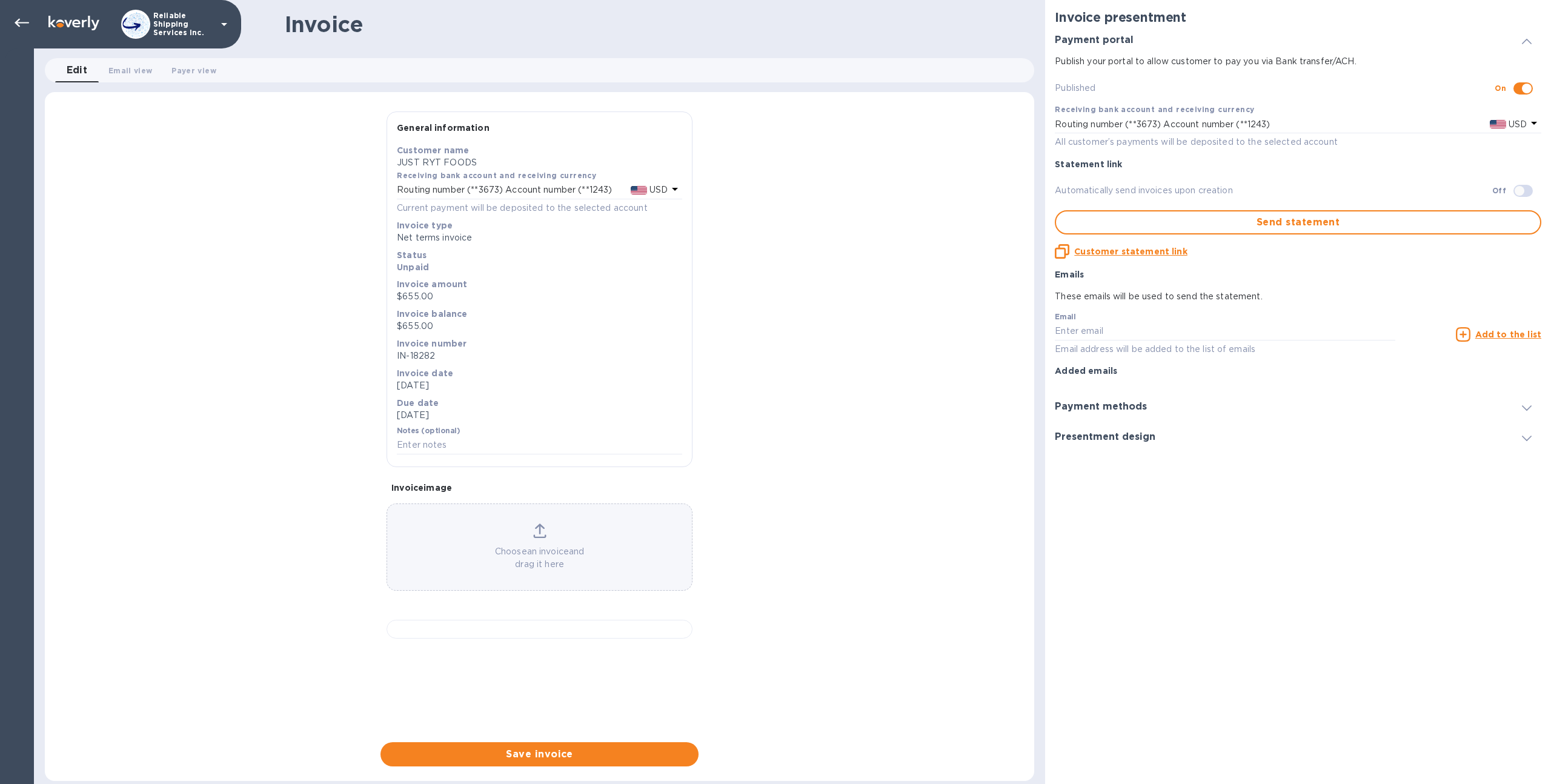
click at [459, 231] on p "Net terms invoice" at bounding box center [539, 238] width 285 height 13
click at [18, 19] on icon at bounding box center [21, 23] width 14 height 8
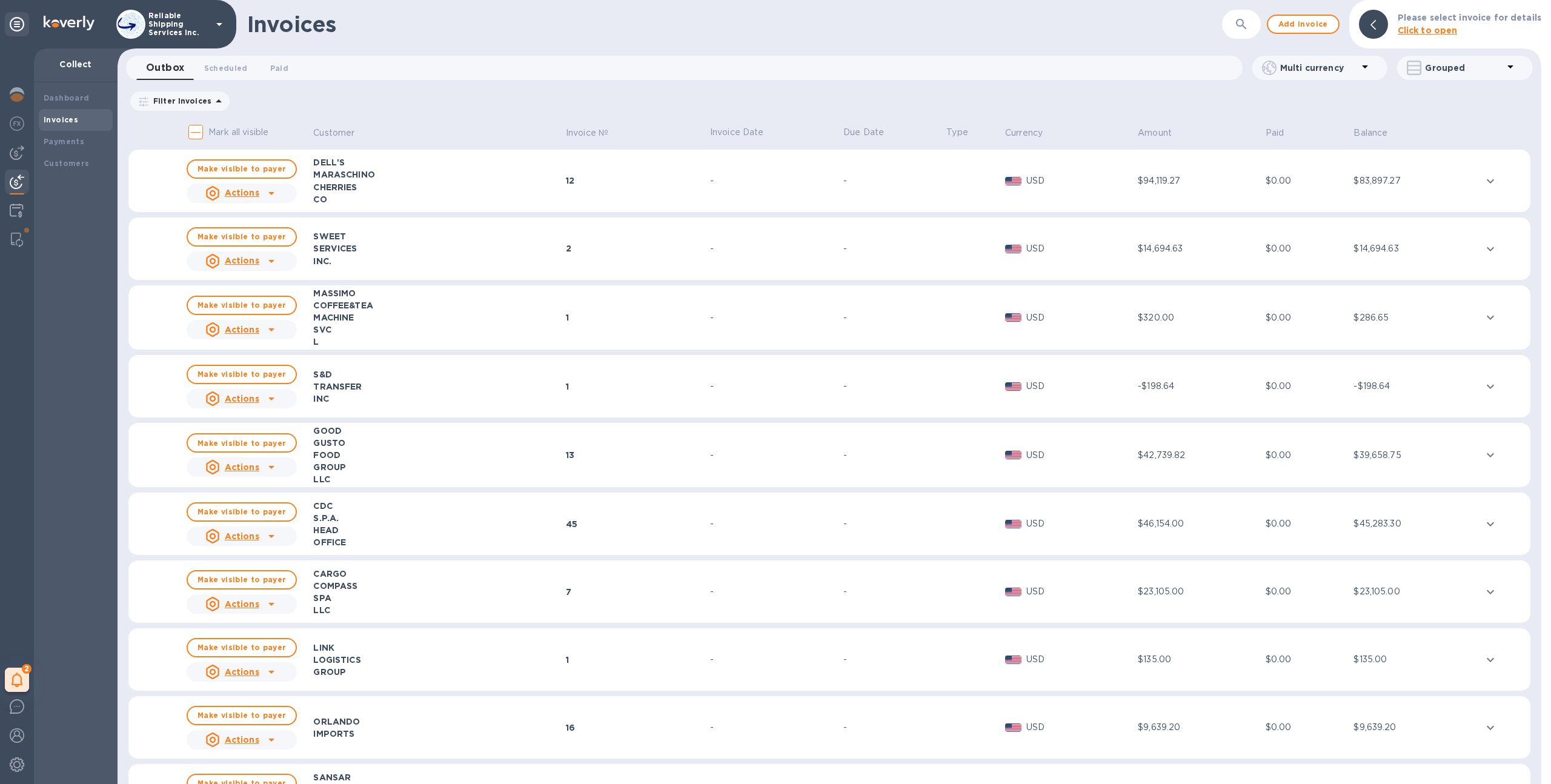
click at [162, 22] on p "Reliable Shipping Services Inc." at bounding box center [179, 24] width 61 height 25
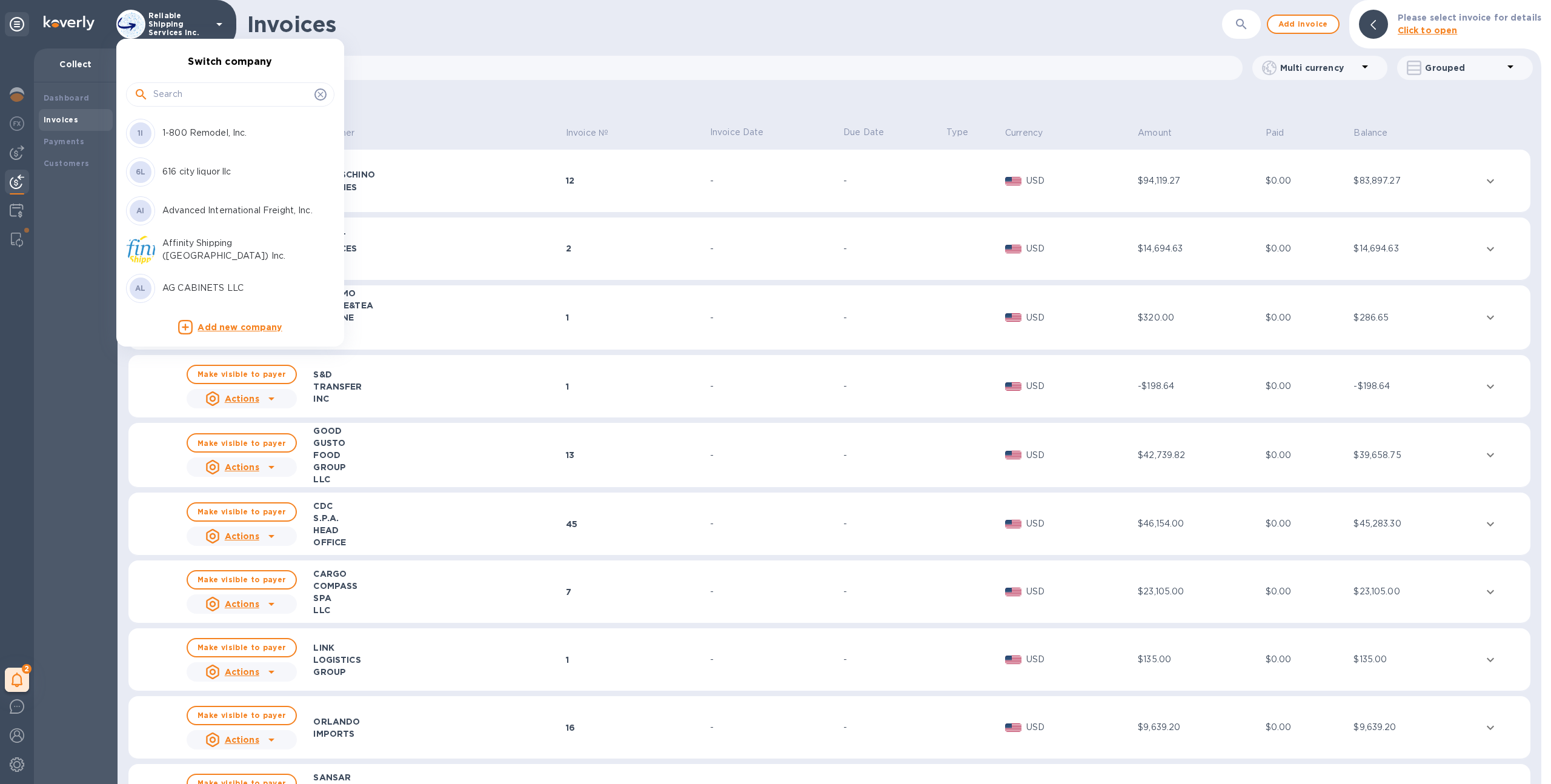
click at [207, 92] on input "text" at bounding box center [231, 94] width 156 height 18
type input "union logistic"
click at [217, 166] on p "Union Logistics Inc (LAX)" at bounding box center [239, 172] width 153 height 13
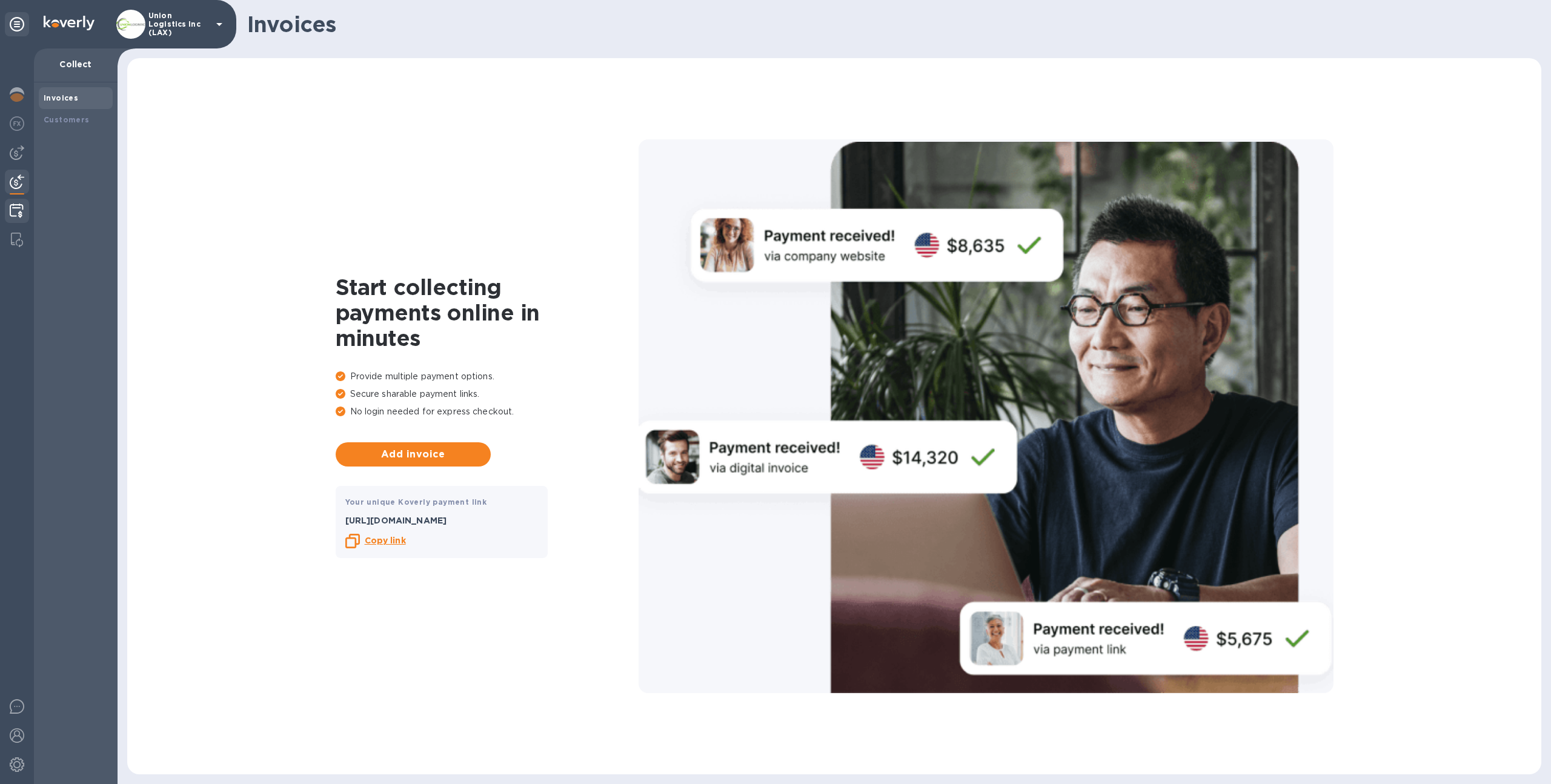
click at [9, 218] on div at bounding box center [16, 211] width 24 height 26
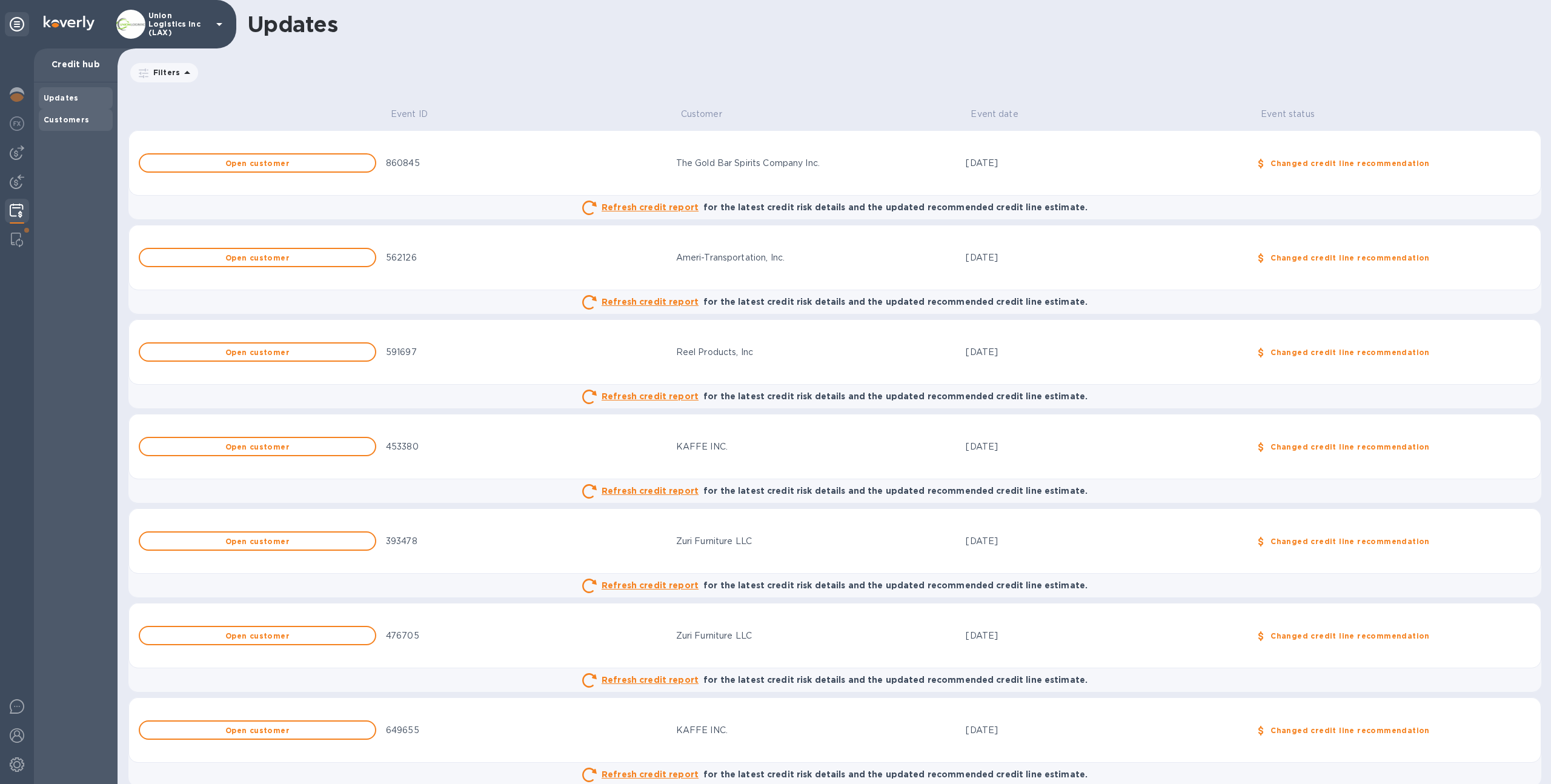
click at [82, 128] on div "Customers" at bounding box center [76, 120] width 74 height 22
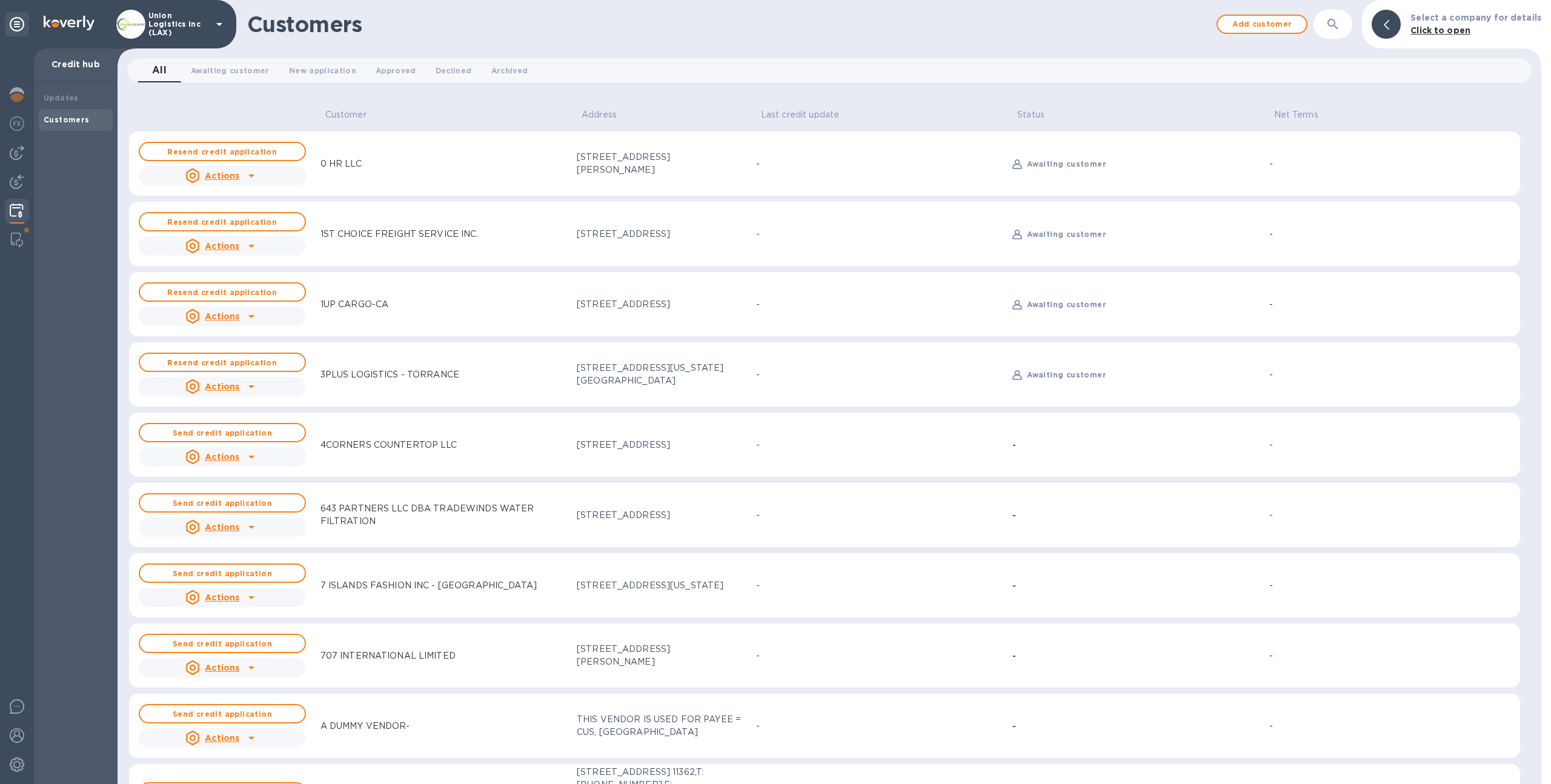
scroll to position [12, 0]
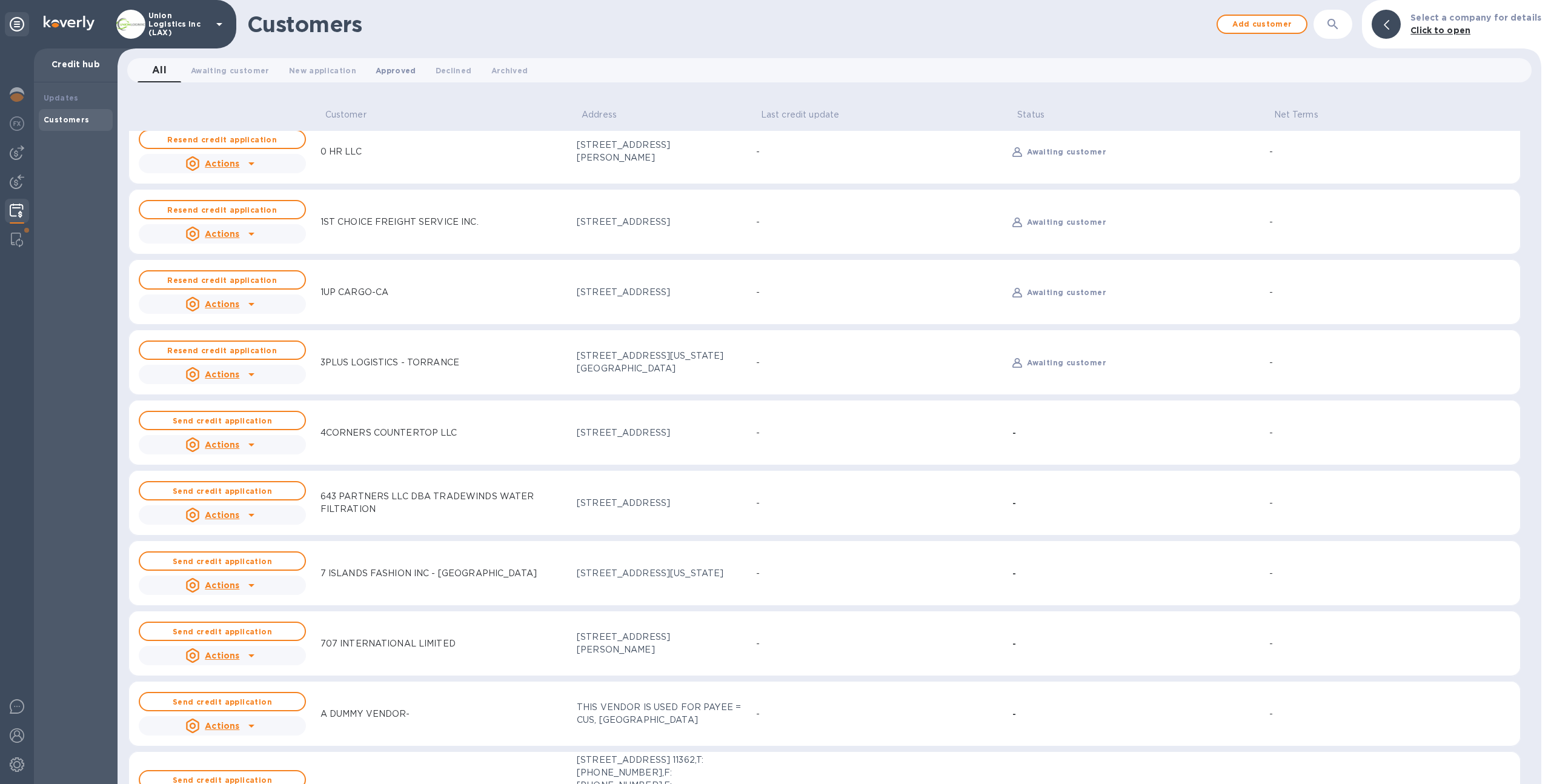
click at [402, 72] on span "Approved 0" at bounding box center [396, 70] width 41 height 13
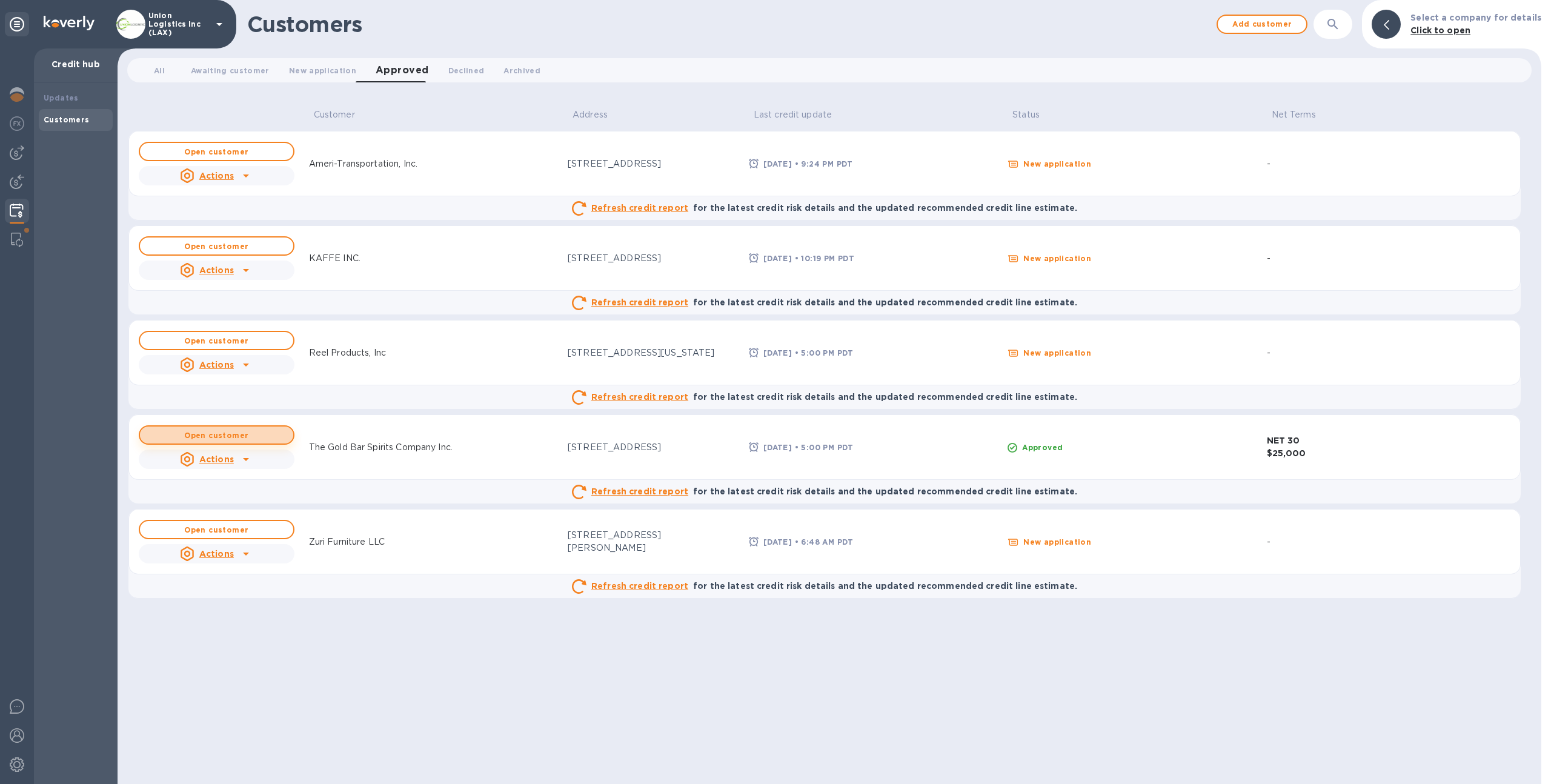
click at [256, 440] on button "Open customer" at bounding box center [217, 435] width 156 height 19
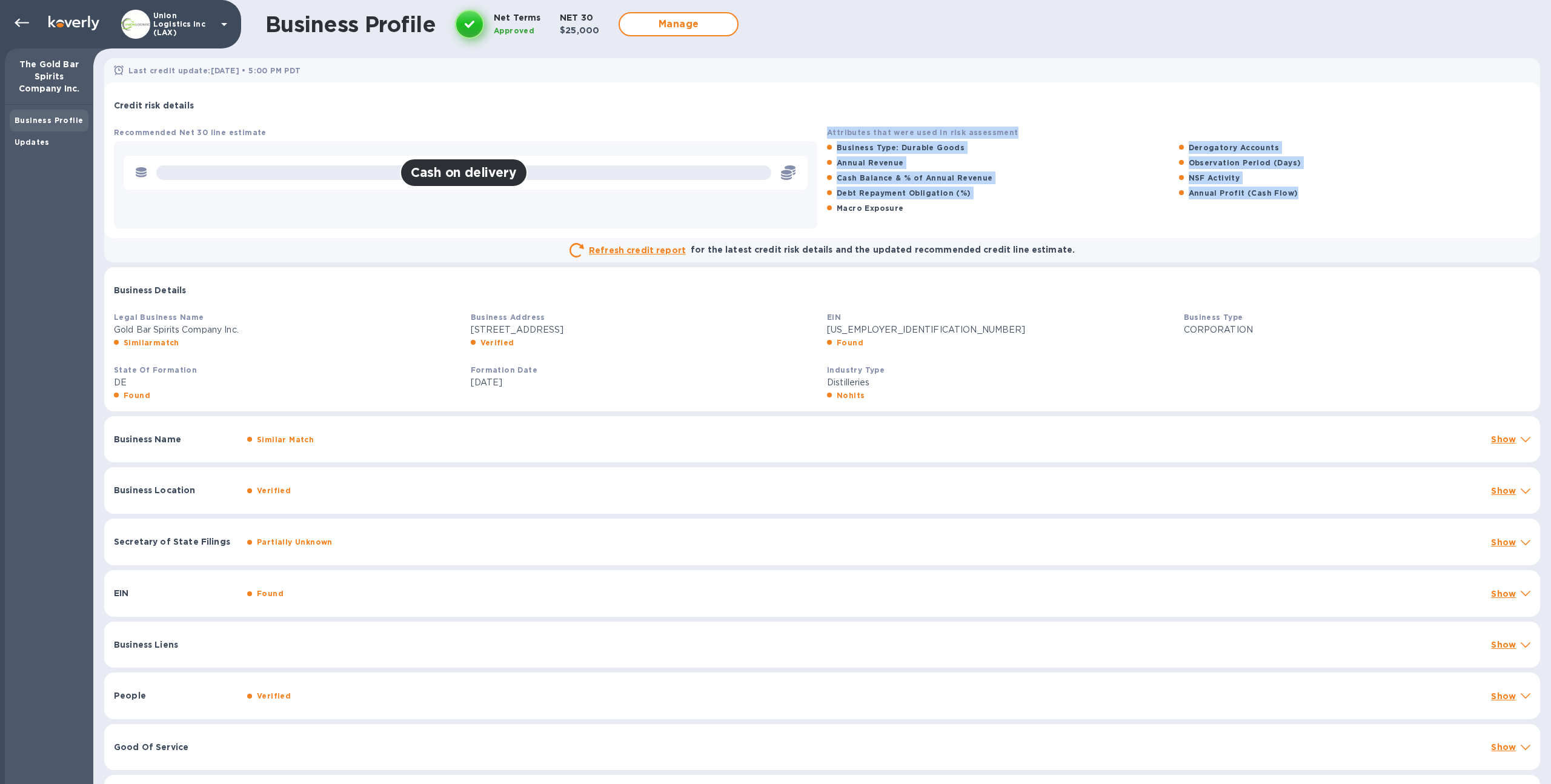
drag, startPoint x: 1308, startPoint y: 195, endPoint x: 864, endPoint y: 166, distance: 444.9
click at [811, 160] on div "Recommended Net 30 line estimate Cash on delivery Attributes that were used in …" at bounding box center [822, 176] width 1426 height 112
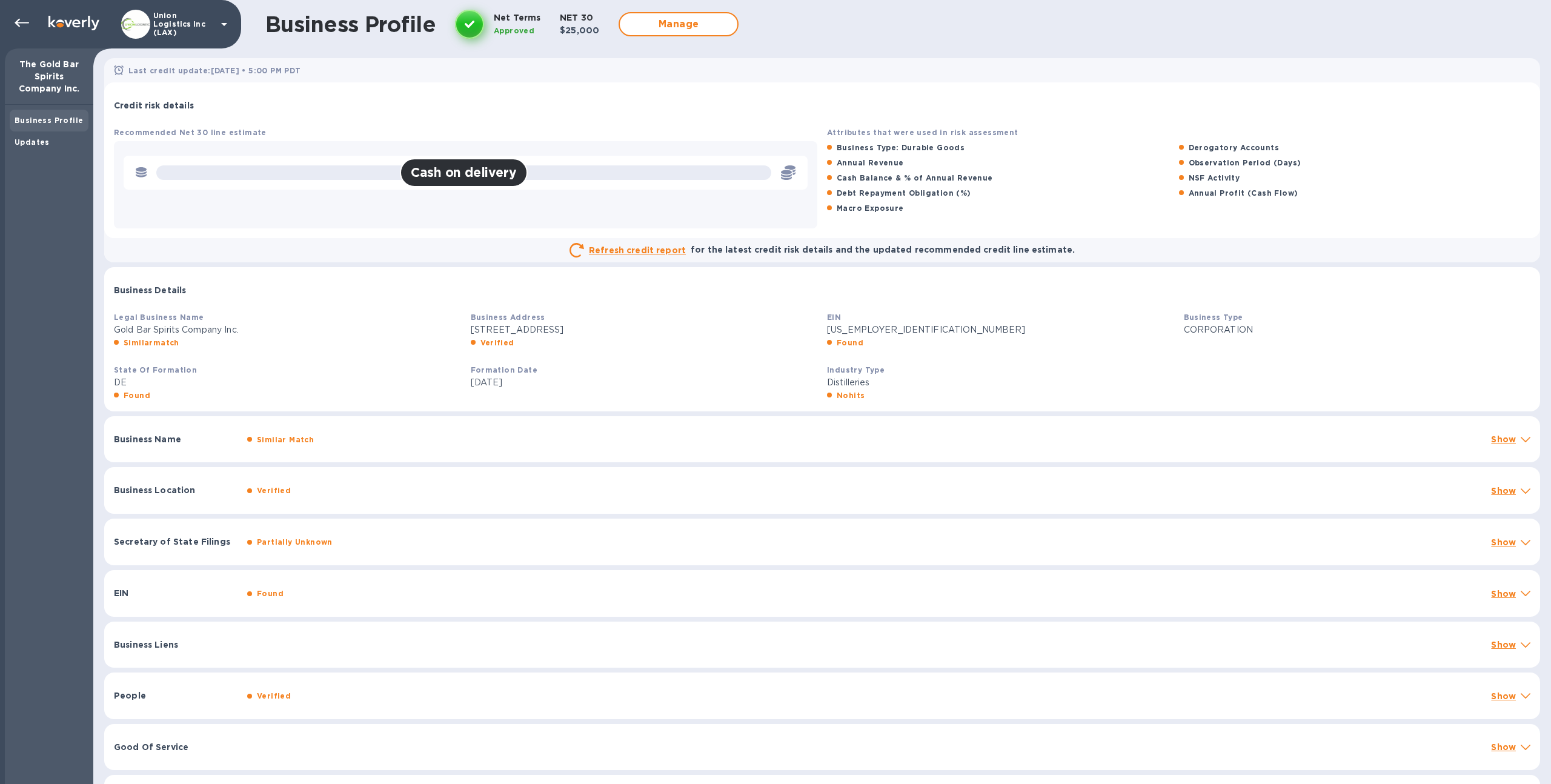
drag, startPoint x: 962, startPoint y: 182, endPoint x: 970, endPoint y: 188, distance: 10.0
click at [961, 182] on b "Cash Balance & % of Annual Revenue" at bounding box center [915, 178] width 156 height 9
drag, startPoint x: 1238, startPoint y: 179, endPoint x: 1183, endPoint y: 178, distance: 55.0
click at [1183, 178] on div "NSF Activity" at bounding box center [1355, 177] width 357 height 17
click at [1058, 205] on div "Macro Exposure" at bounding box center [1003, 207] width 357 height 17
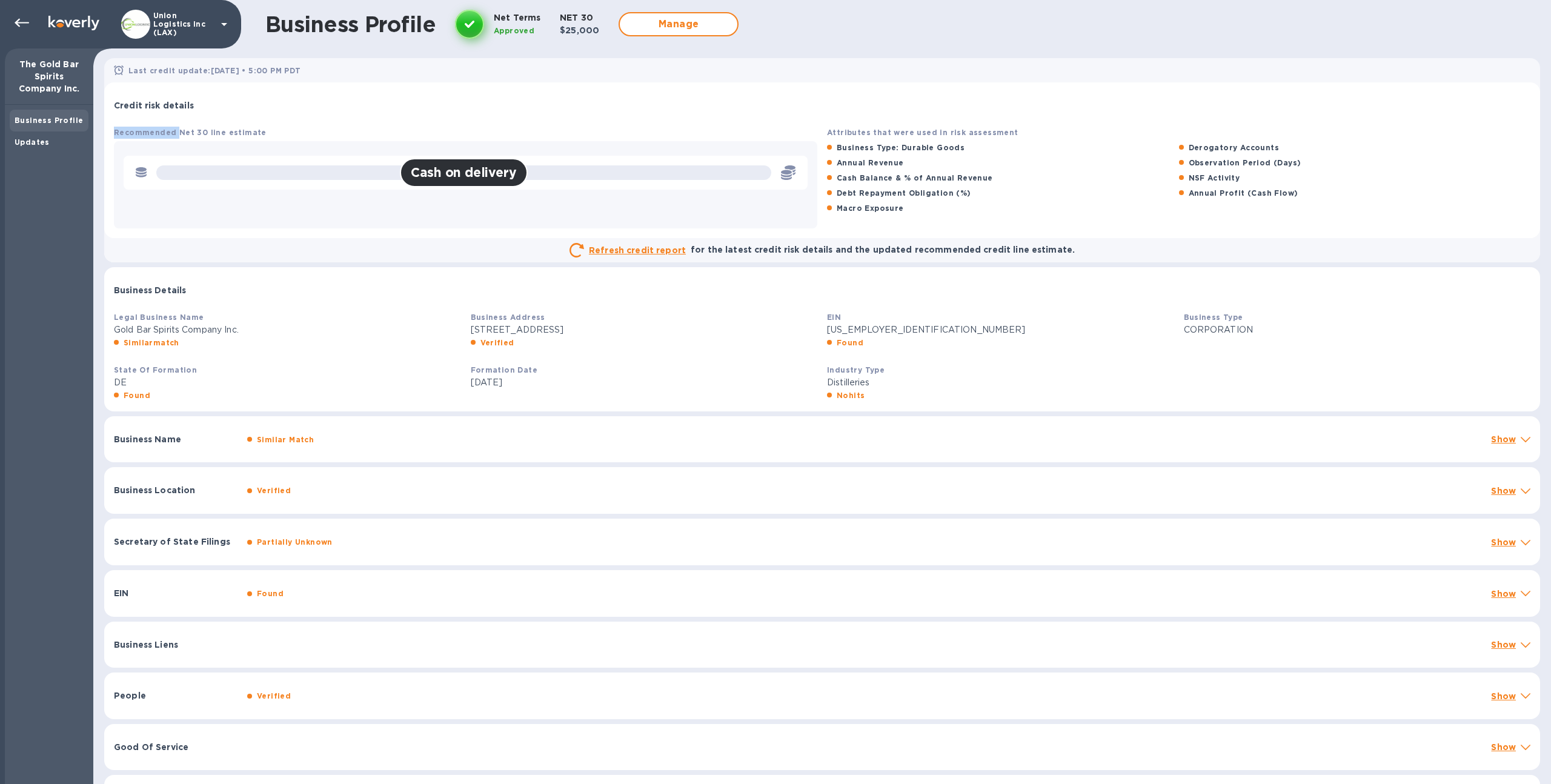
drag, startPoint x: 175, startPoint y: 136, endPoint x: 255, endPoint y: 123, distance: 81.0
click at [255, 123] on div "Recommended Net 30 line estimate Cash on delivery" at bounding box center [465, 176] width 713 height 112
click at [259, 129] on div "Recommended Net 30 line estimate Cash on delivery" at bounding box center [465, 176] width 713 height 112
click at [282, 130] on div "Recommended Net 30 line estimate Cash on delivery" at bounding box center [465, 176] width 713 height 112
click at [692, 248] on div "for the latest credit risk details and the updated recommended credit line esti…" at bounding box center [883, 249] width 389 height 17
